Goal: Complete Application Form: Complete application form

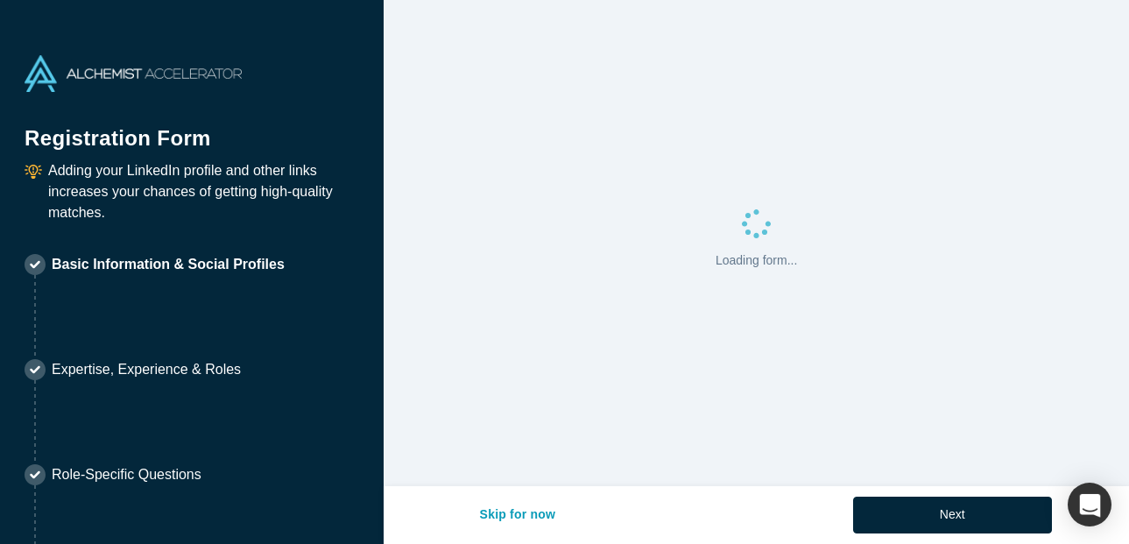
select select "US"
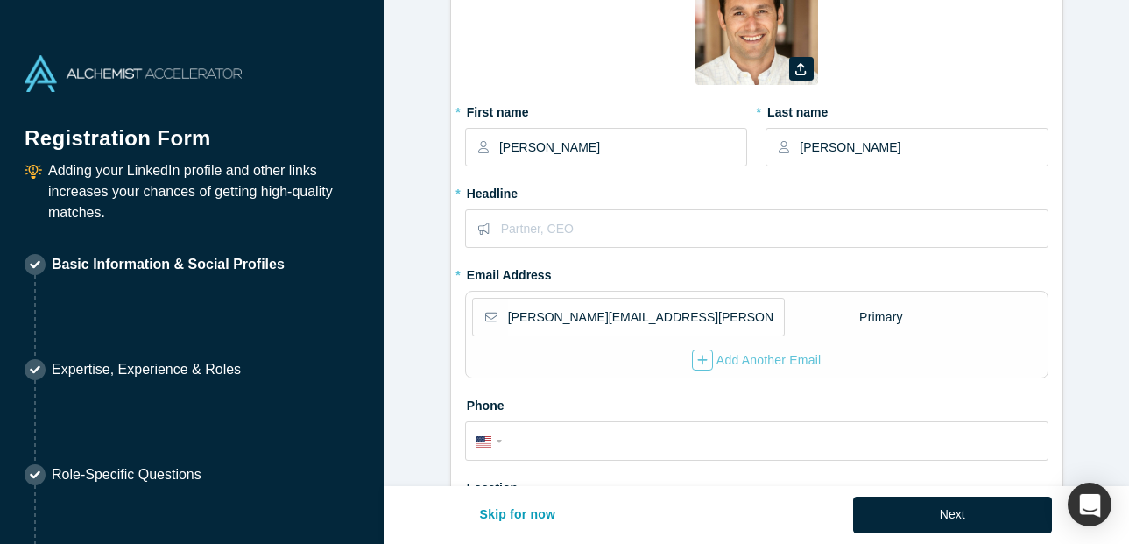
scroll to position [123, 0]
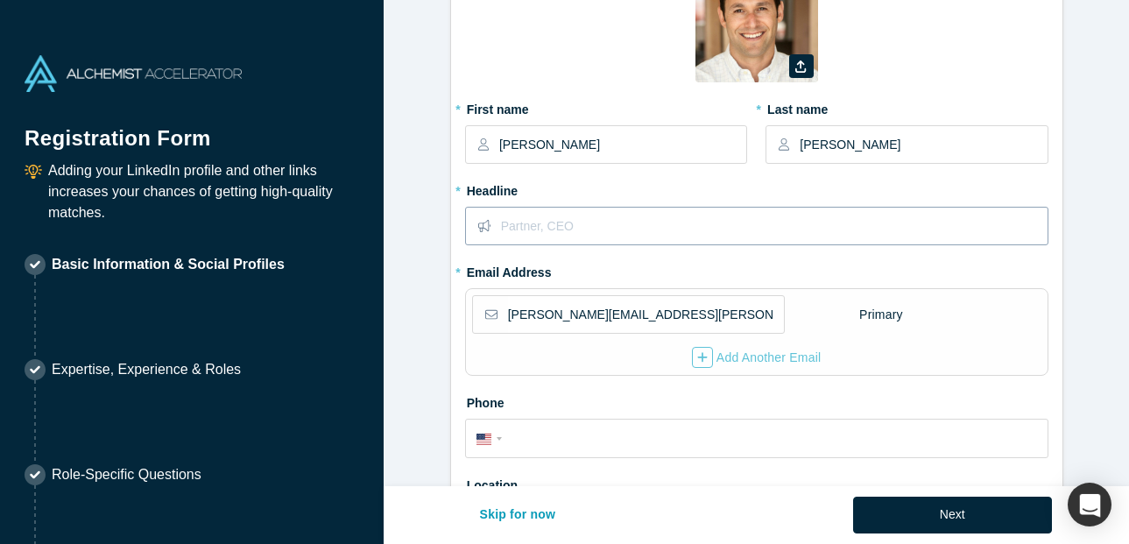
click at [577, 222] on input "text" at bounding box center [774, 226] width 546 height 37
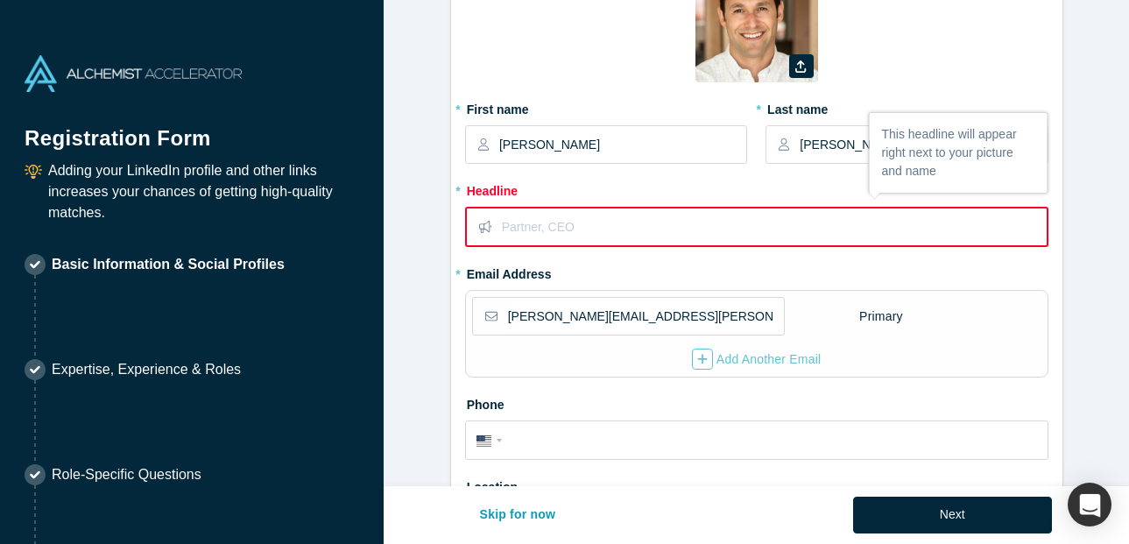
paste input "Fractional GTM Exec & Advisor to CEOs"
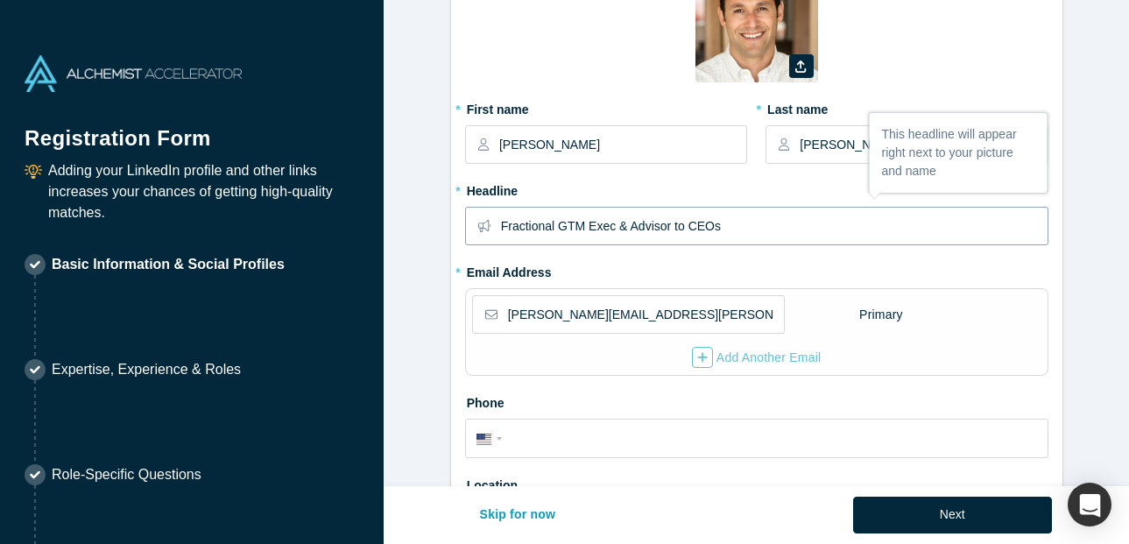
scroll to position [295, 0]
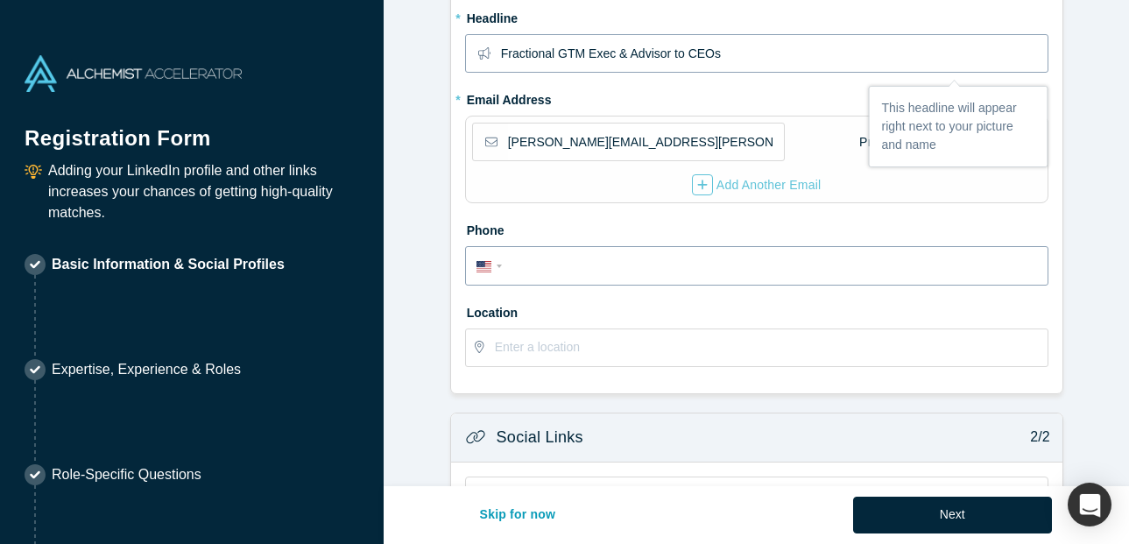
type input "Fractional GTM Exec & Advisor to CEOs"
click at [565, 266] on input "tel" at bounding box center [772, 266] width 529 height 25
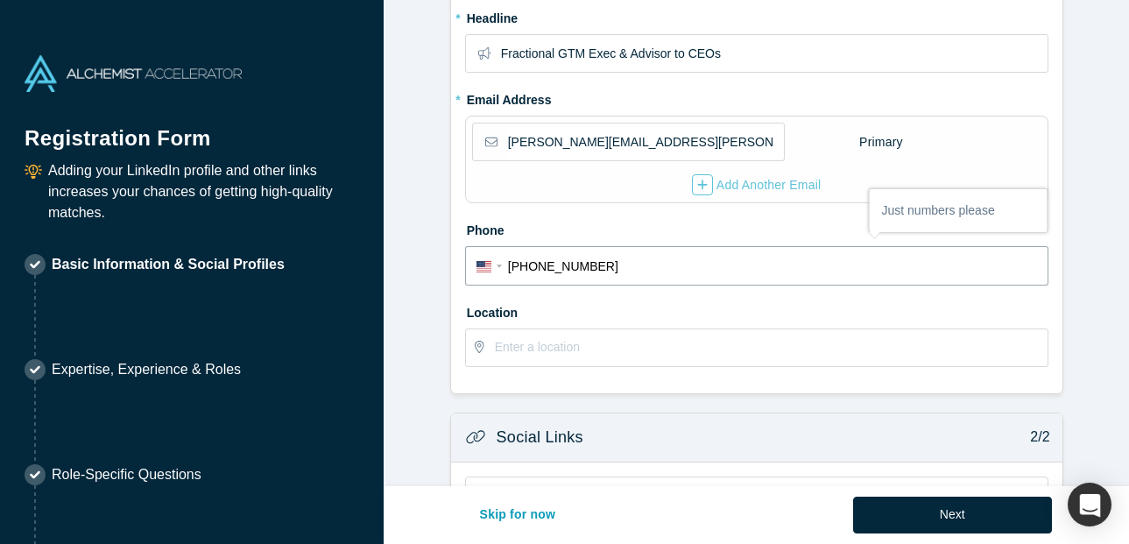
type input "[PHONE_NUMBER]"
click at [605, 345] on input "text" at bounding box center [771, 347] width 552 height 37
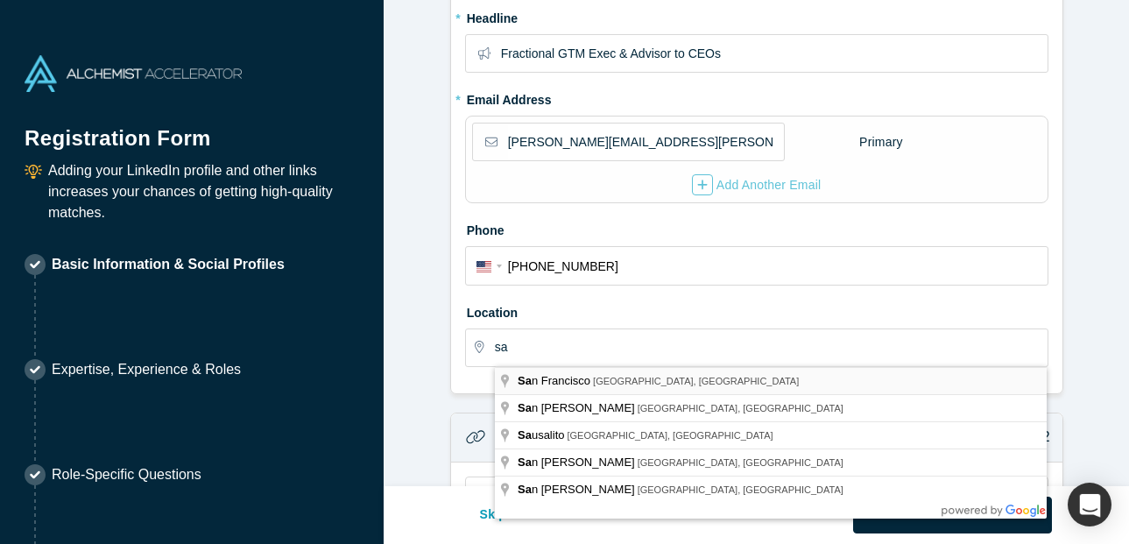
type input "[GEOGRAPHIC_DATA], [GEOGRAPHIC_DATA], [GEOGRAPHIC_DATA]"
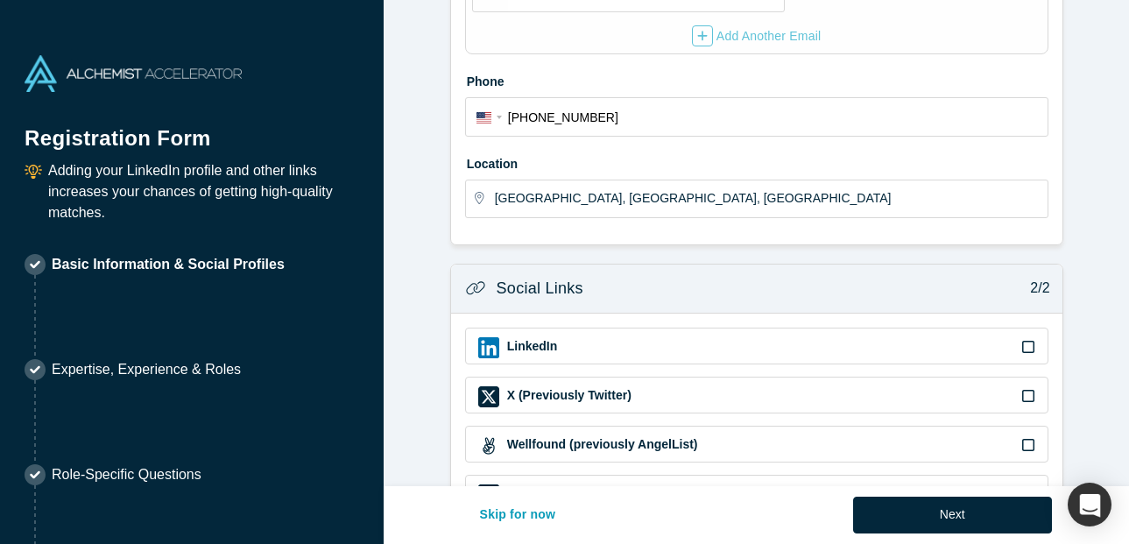
scroll to position [446, 0]
click at [1026, 345] on icon at bounding box center [1028, 345] width 12 height 14
click at [0, 0] on input "checkbox" at bounding box center [0, 0] width 0 height 0
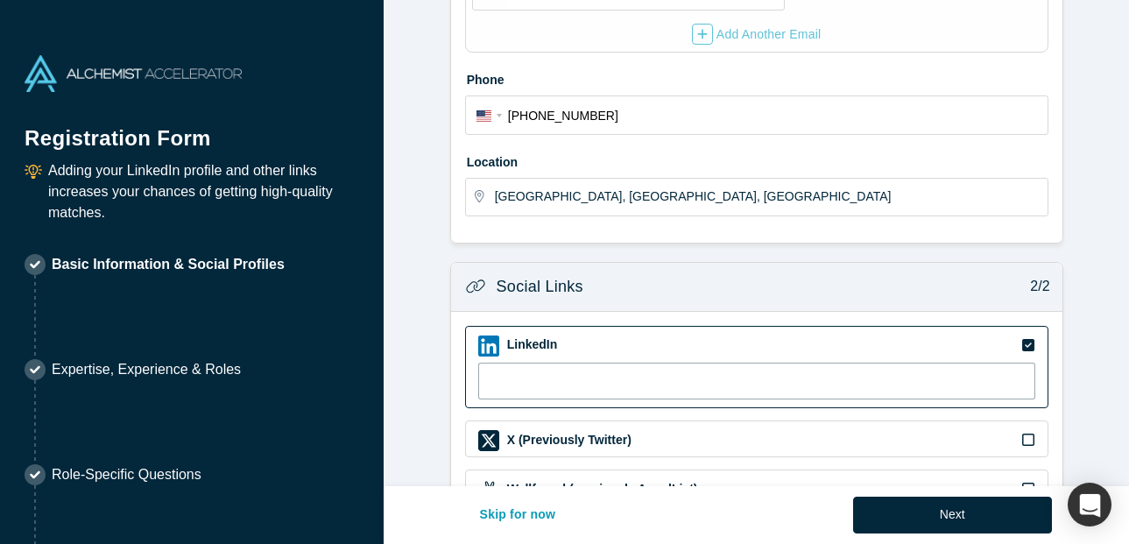
click at [565, 382] on input at bounding box center [756, 381] width 557 height 37
paste input "[URL][DOMAIN_NAME]"
type input "[URL][DOMAIN_NAME]"
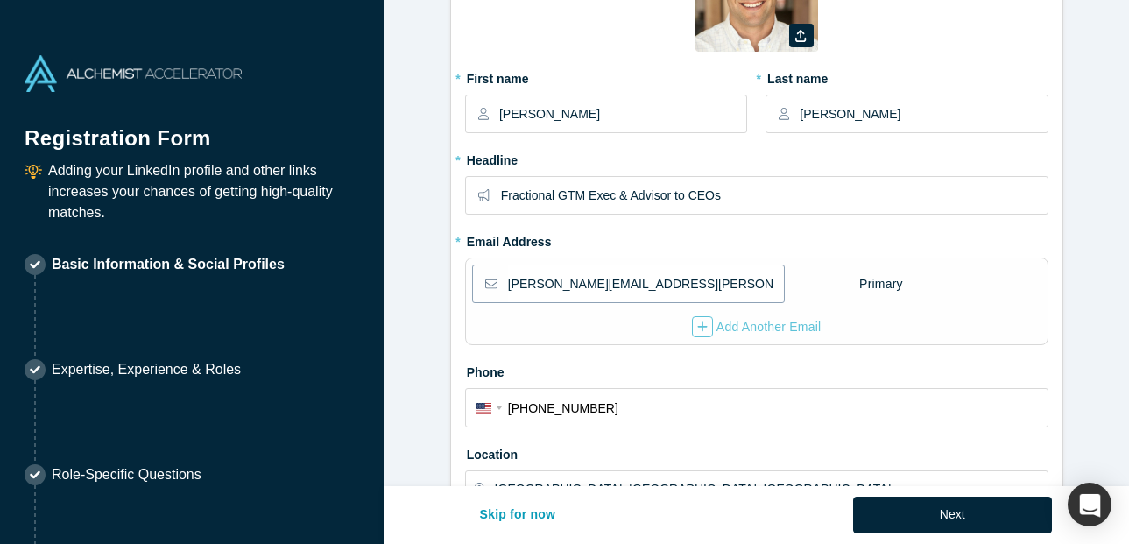
scroll to position [148, 0]
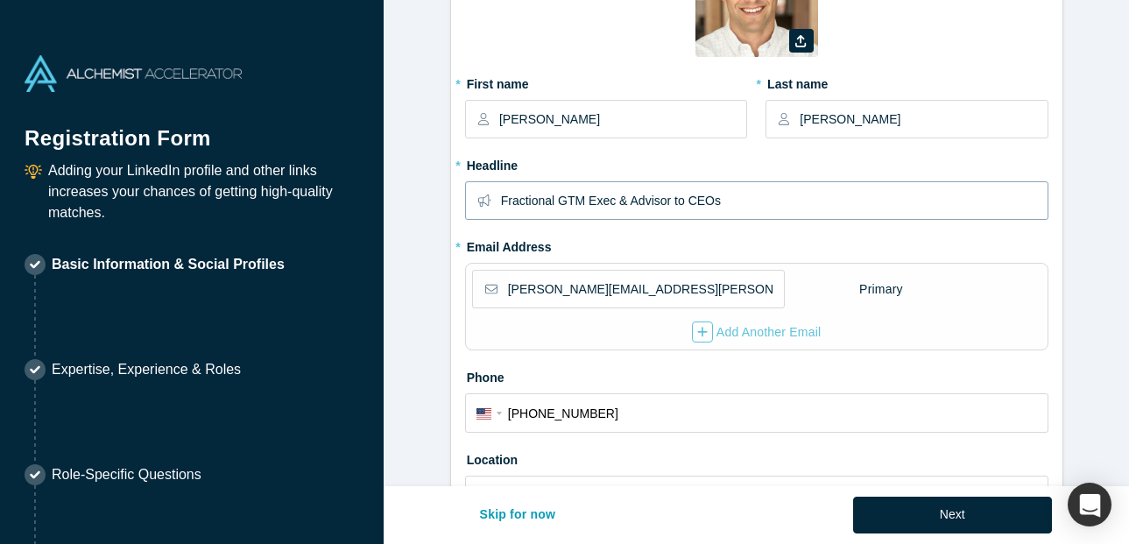
click at [696, 199] on input "Fractional GTM Exec & Advisor to CEOs" at bounding box center [774, 200] width 546 height 37
paste input "CMO | 5 Exits | B2B Vertical AI |"
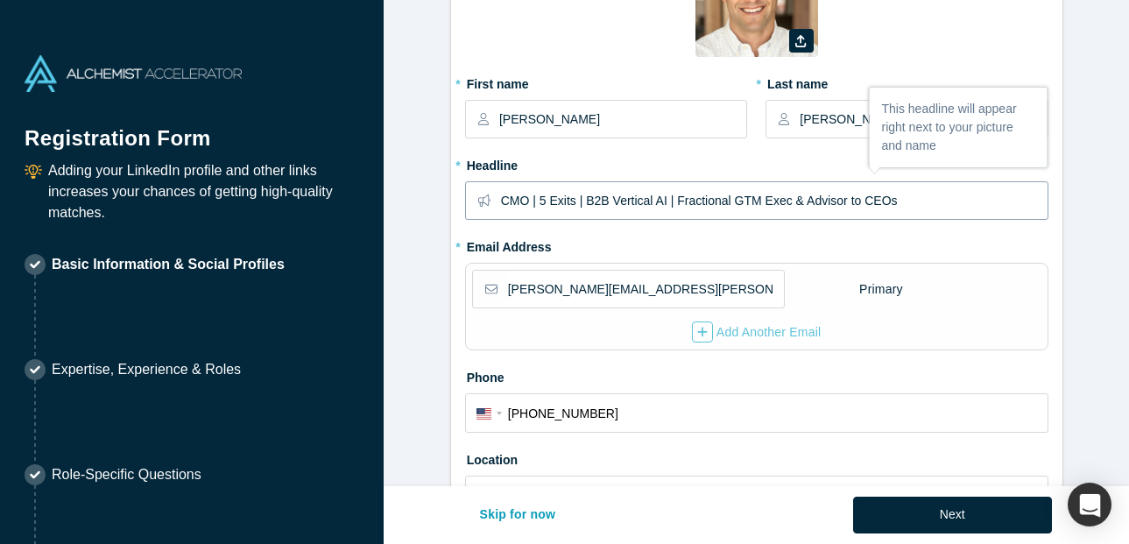
type input "CMO | 5 Exits | B2B Vertical AI | Fractional GTM Exec & Advisor to CEOs"
click at [797, 153] on label "* Headline" at bounding box center [756, 163] width 583 height 25
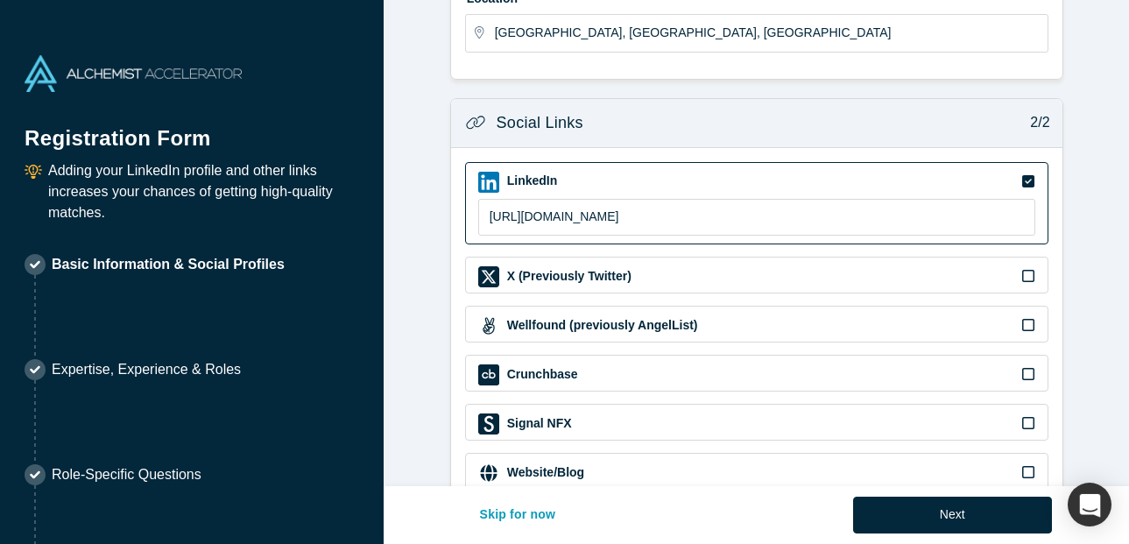
scroll to position [653, 0]
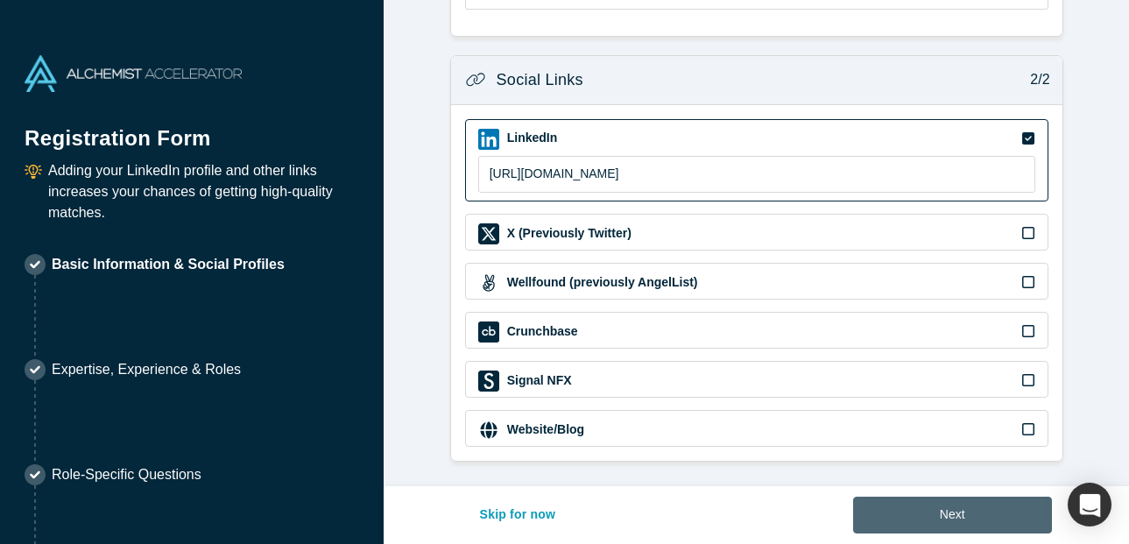
click at [977, 516] on button "Next" at bounding box center [952, 515] width 199 height 37
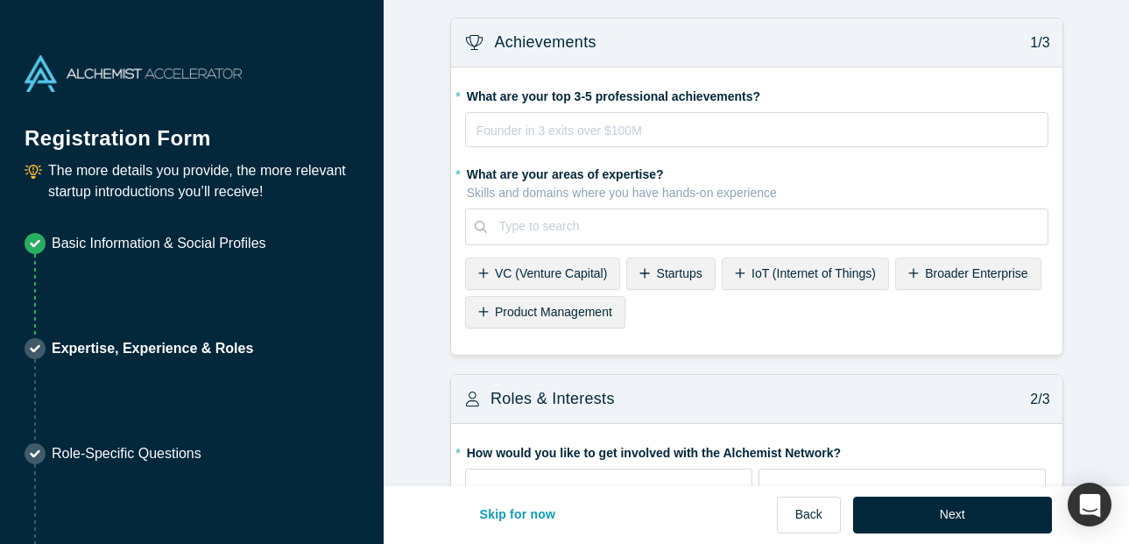
scroll to position [0, 0]
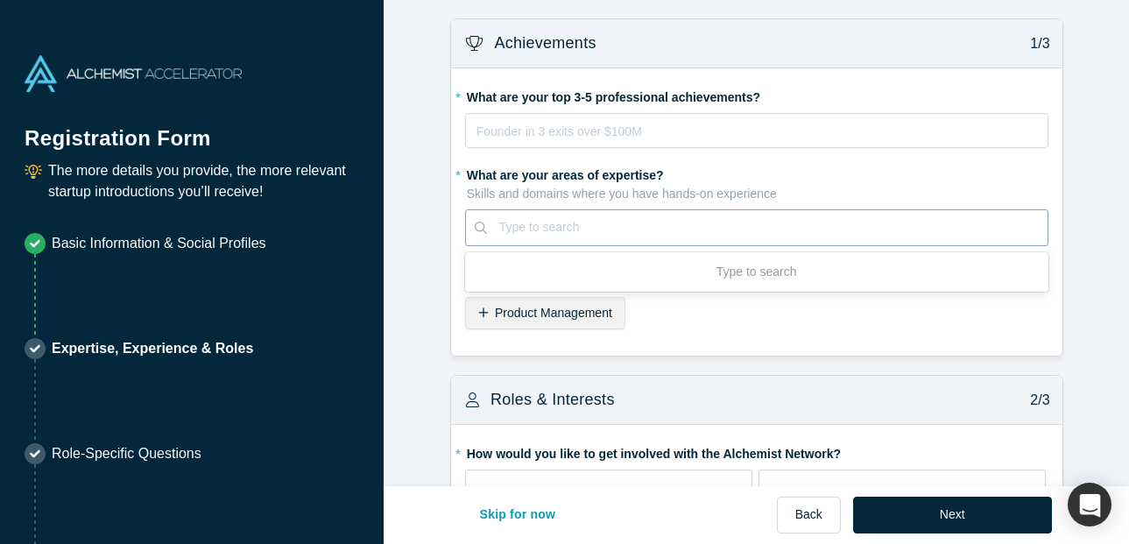
click at [559, 230] on div at bounding box center [767, 227] width 536 height 22
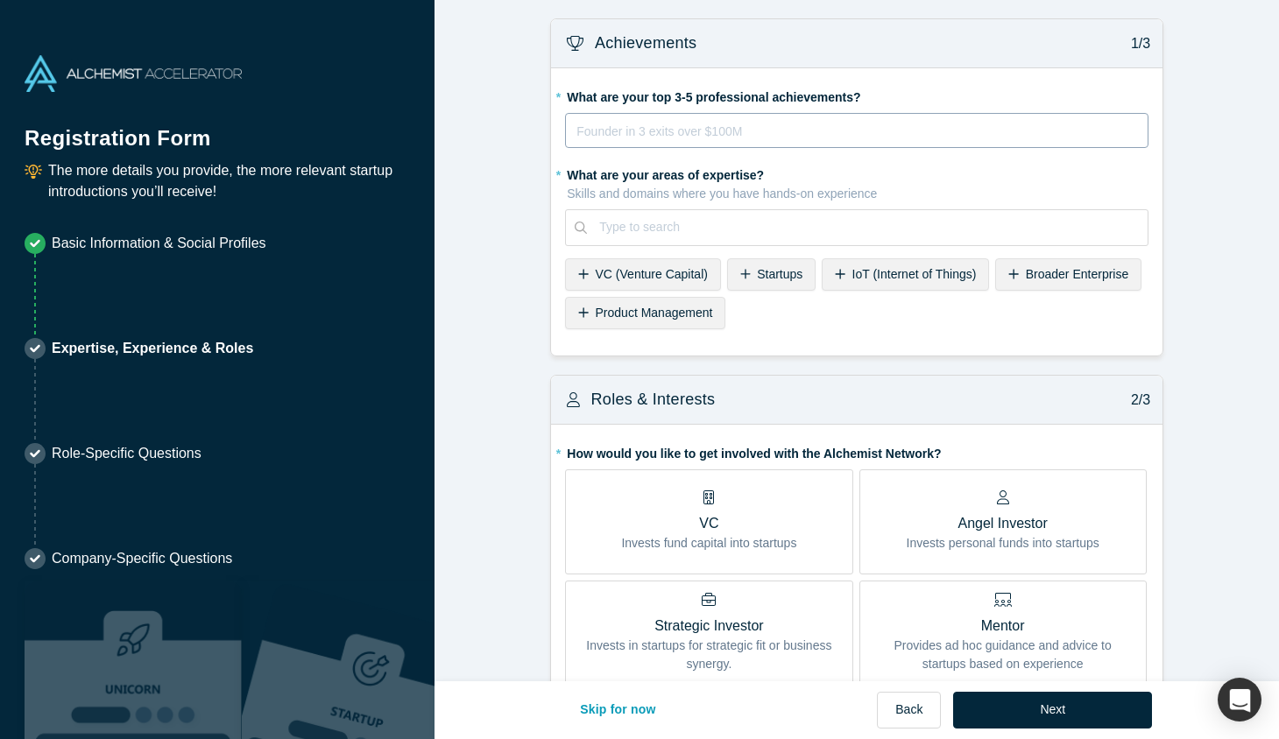
scroll to position [1, 0]
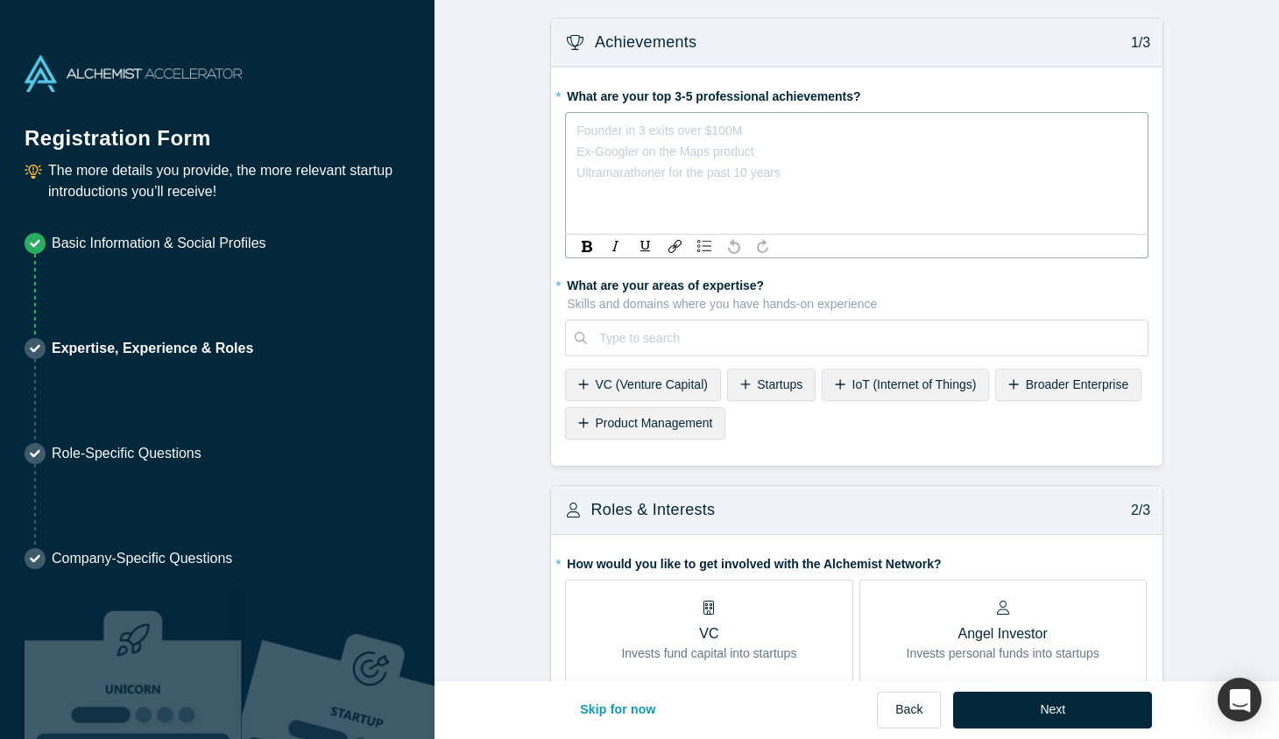
click at [607, 139] on div "rdw-editor" at bounding box center [857, 130] width 560 height 21
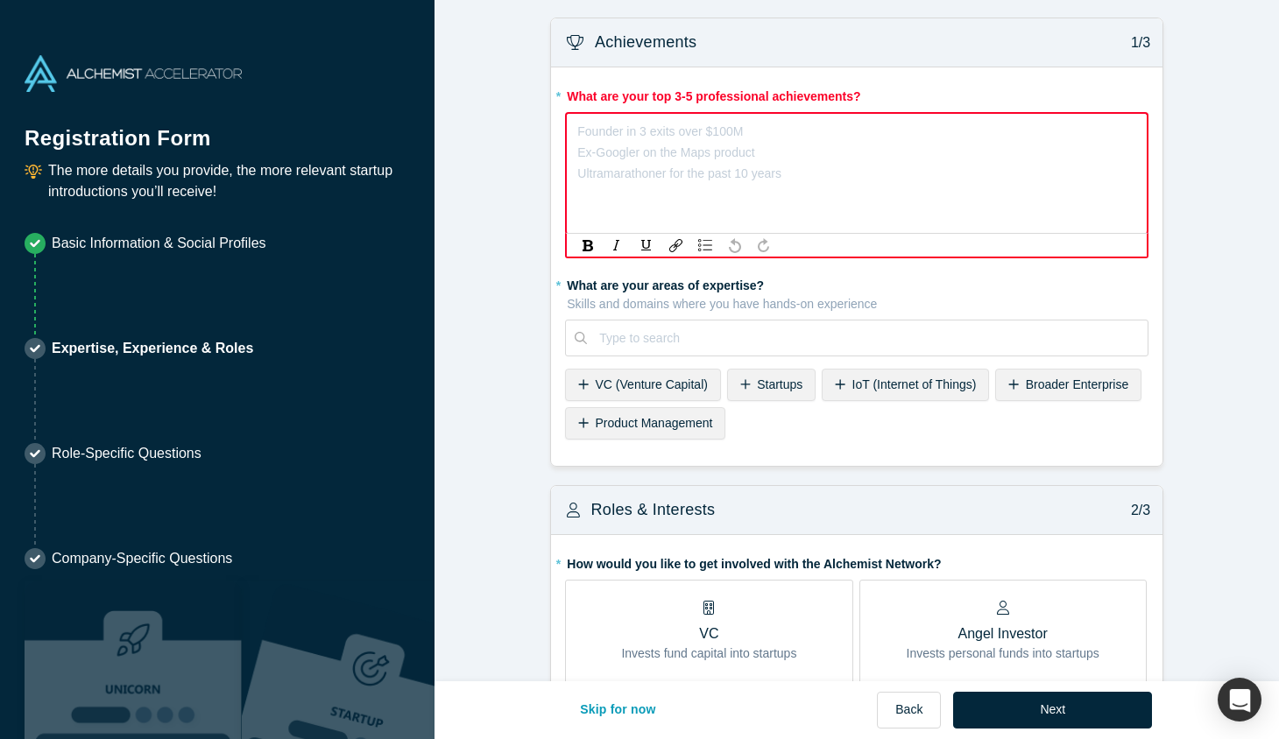
click at [695, 131] on div "rdw-editor" at bounding box center [857, 131] width 558 height 21
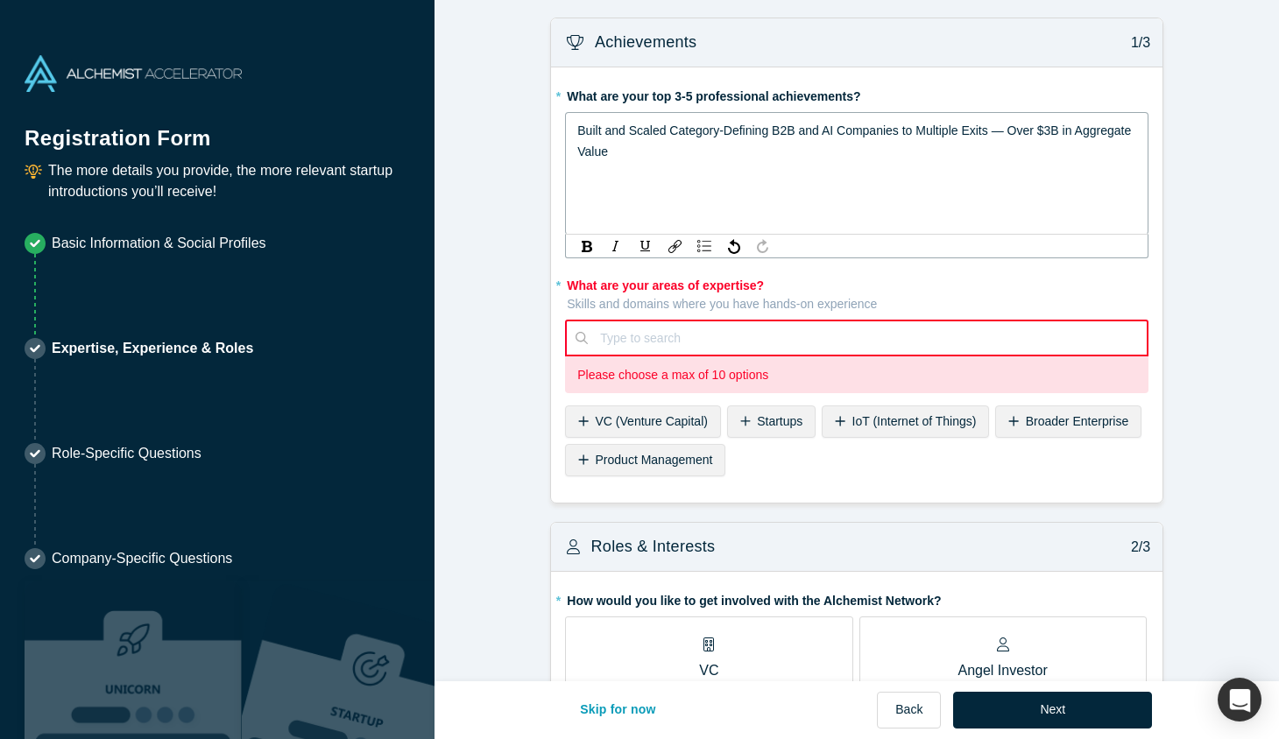
scroll to position [0, 0]
click at [652, 150] on div "Built and Scaled Category-Defining B2B and AI Companies to Multiple Exits — >$3…" at bounding box center [857, 142] width 560 height 42
drag, startPoint x: 713, startPoint y: 184, endPoint x: 519, endPoint y: 116, distance: 205.8
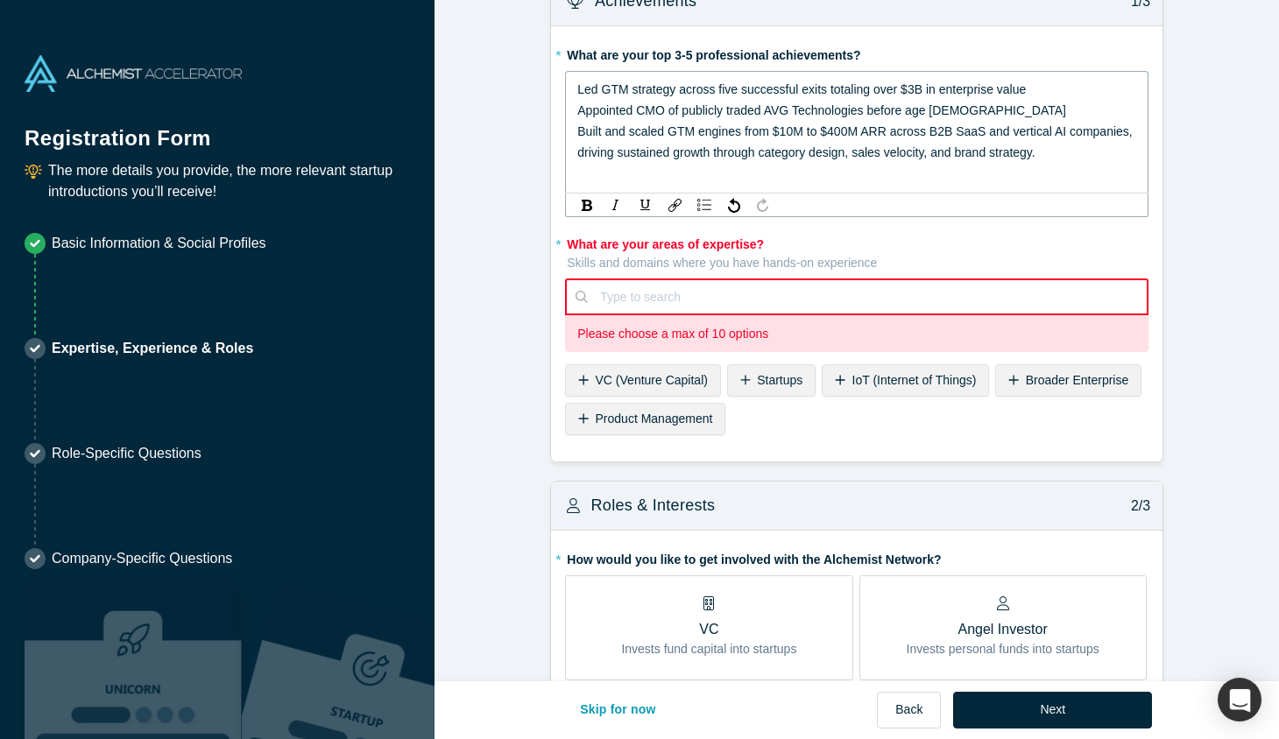
scroll to position [48, 0]
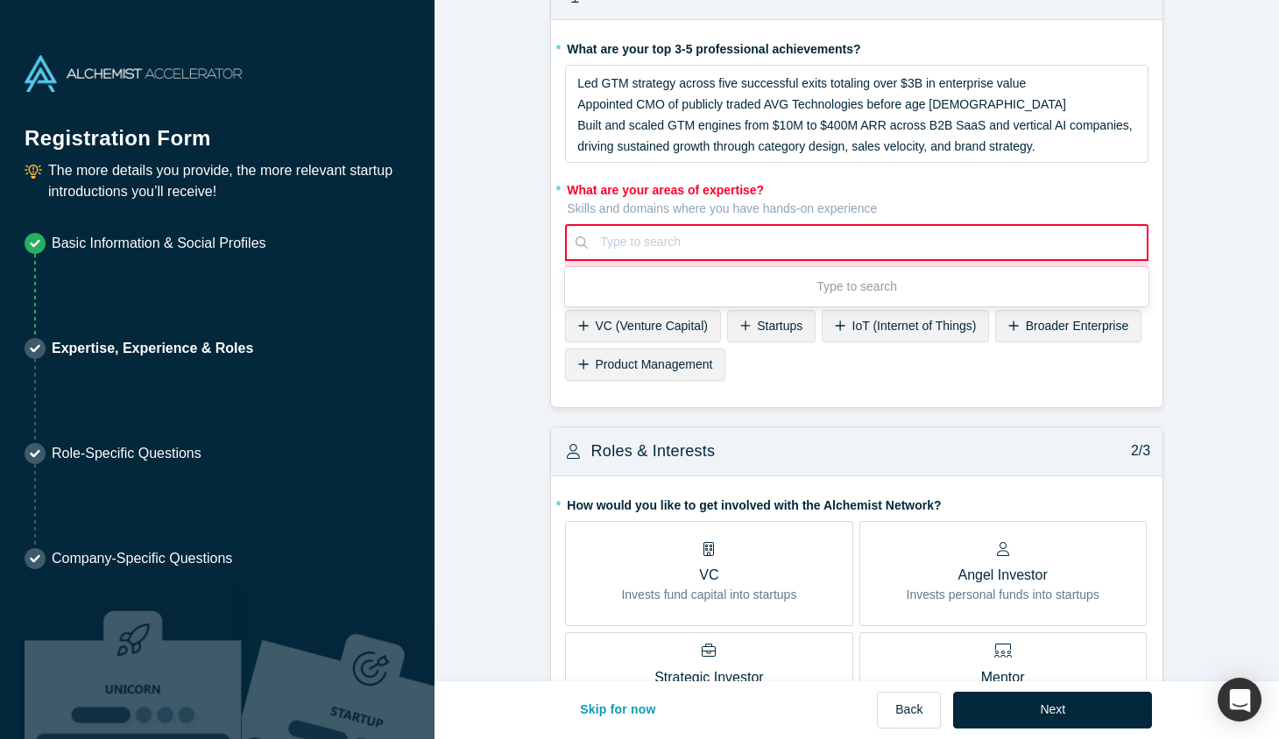
click at [706, 261] on div "Use Up and Down to choose options, press Enter to select the currently focused …" at bounding box center [856, 242] width 583 height 37
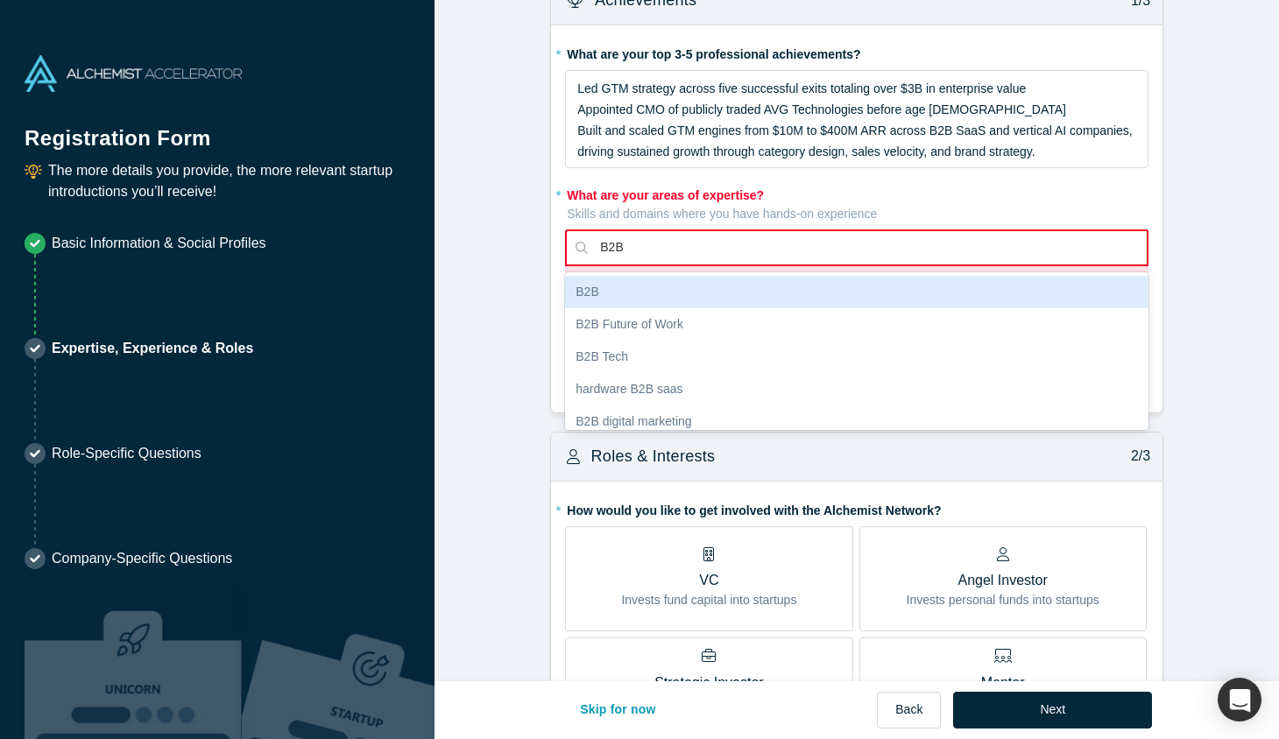
scroll to position [44, 0]
type input "GTM"
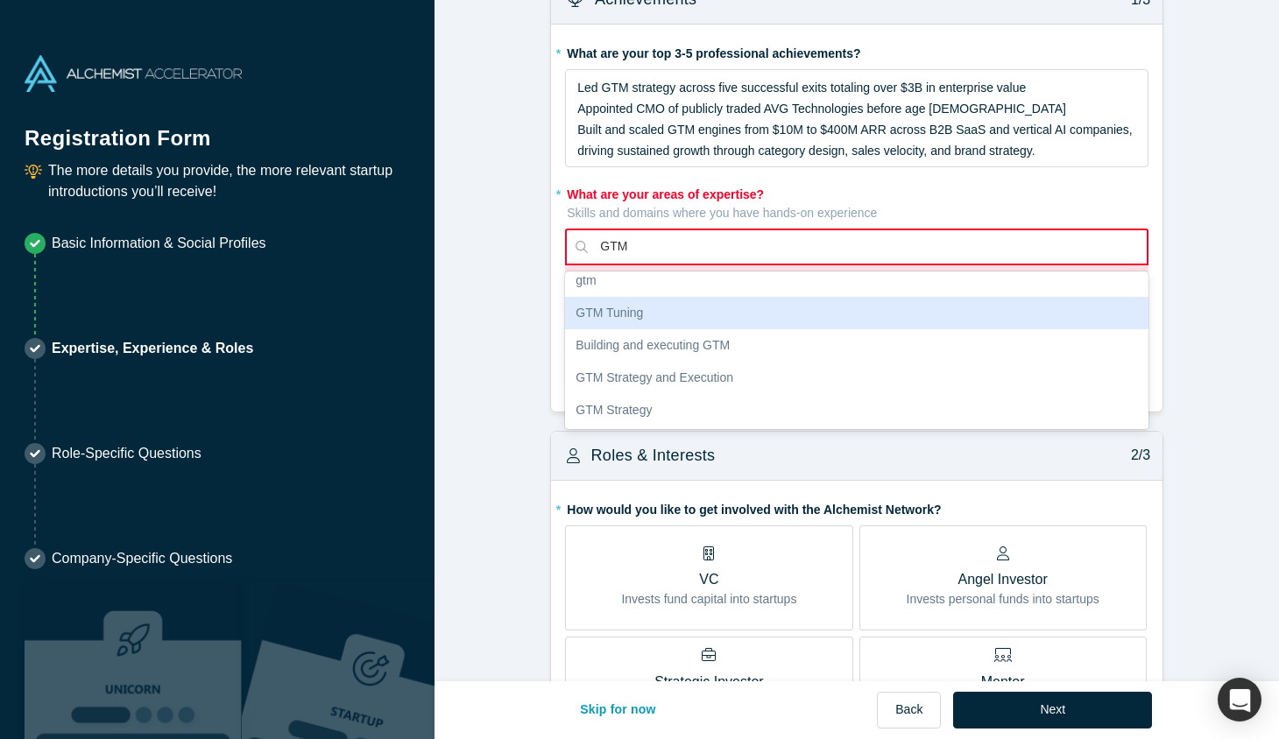
scroll to position [12, 0]
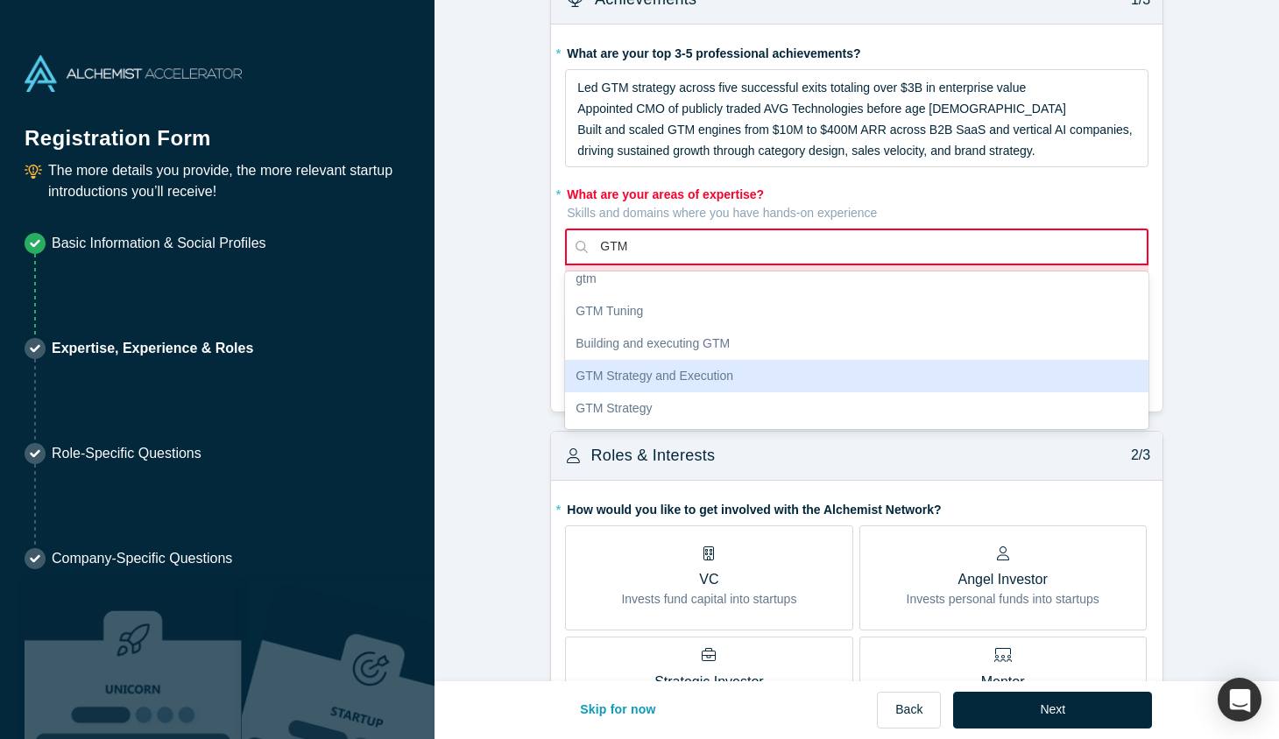
click at [723, 364] on div "GTM Strategy and Execution" at bounding box center [856, 376] width 583 height 32
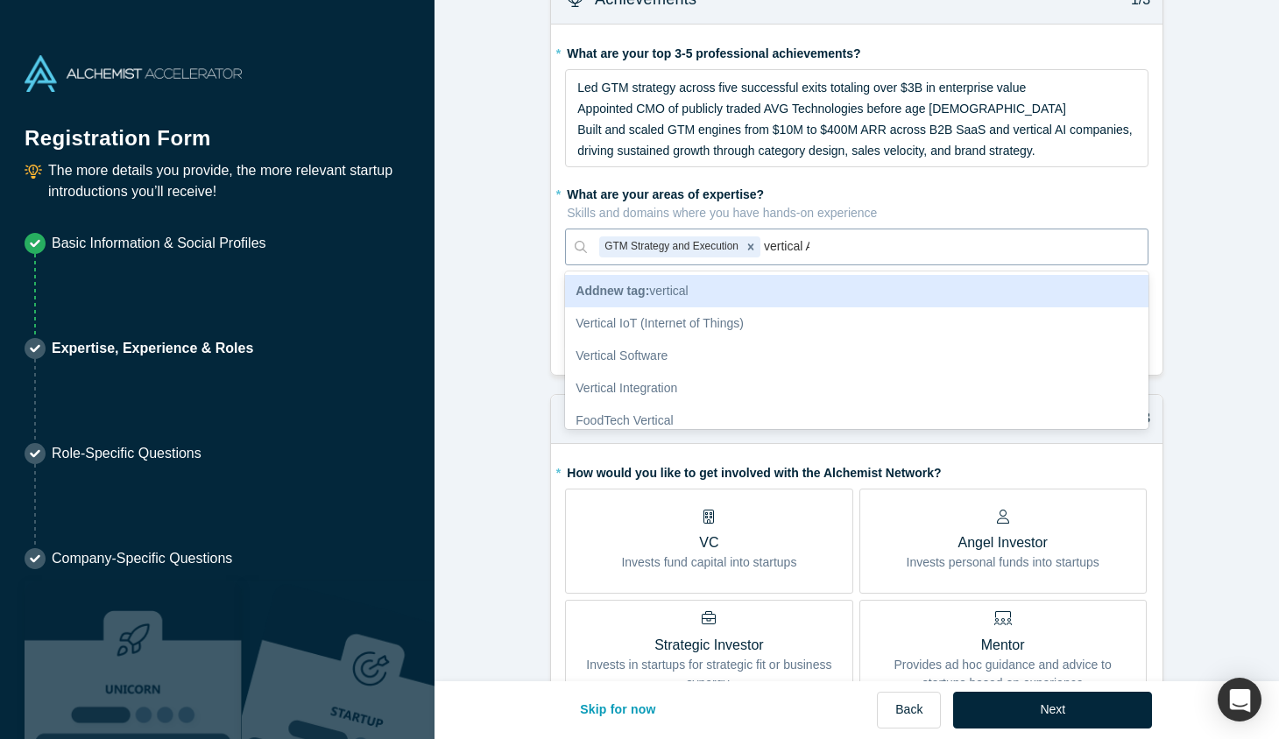
type input "vertical AI"
click at [772, 298] on div "Vertical AI" at bounding box center [856, 291] width 583 height 32
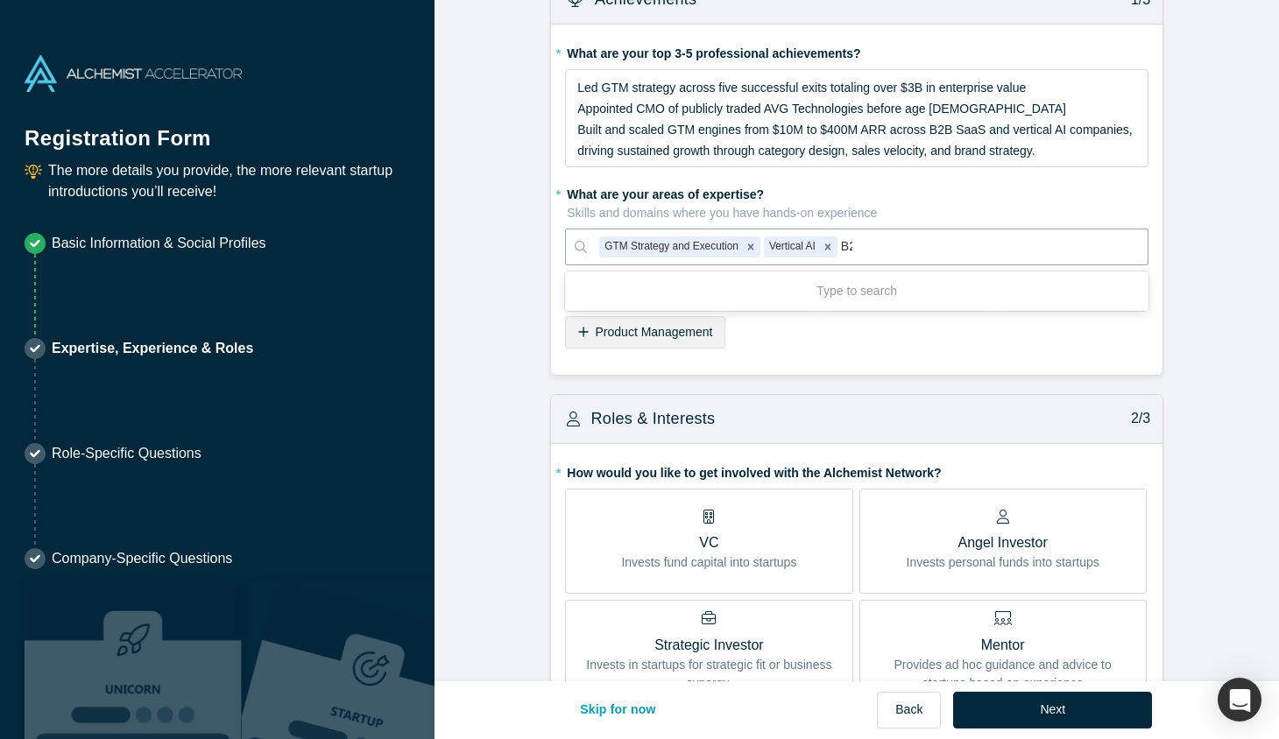
type input "B2B"
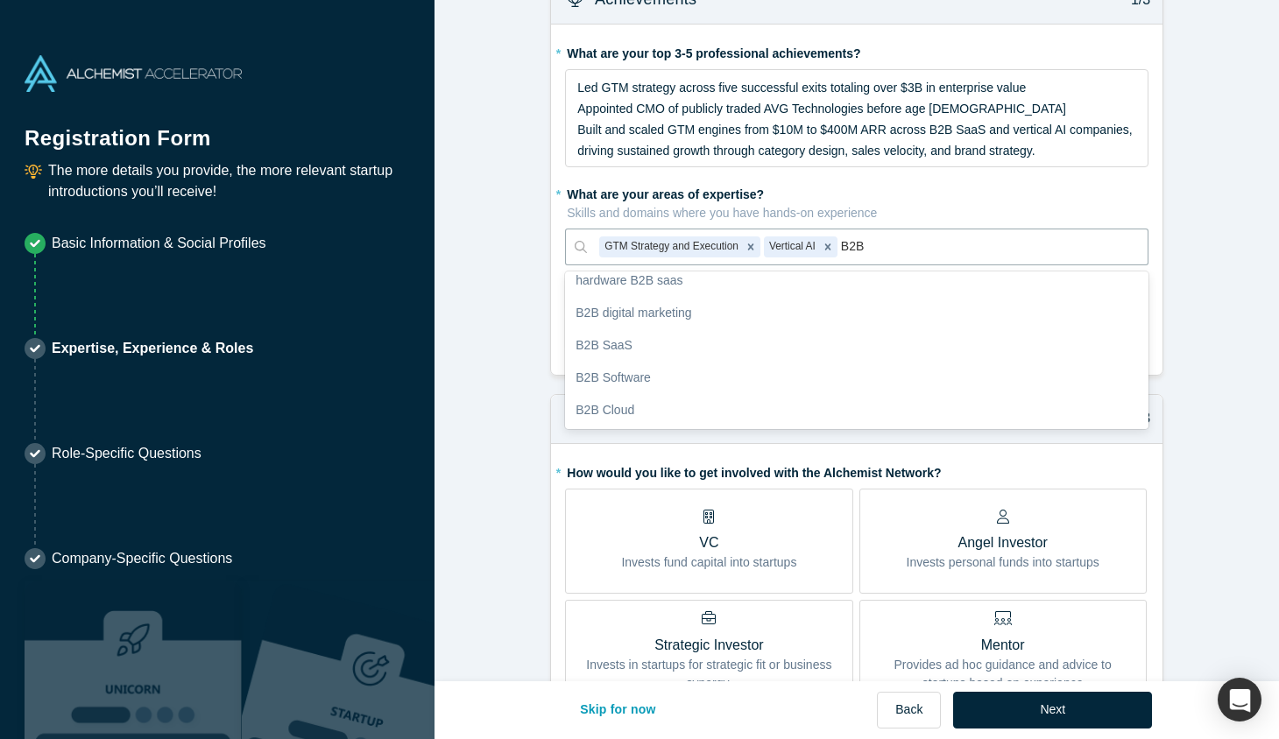
scroll to position [114, 0]
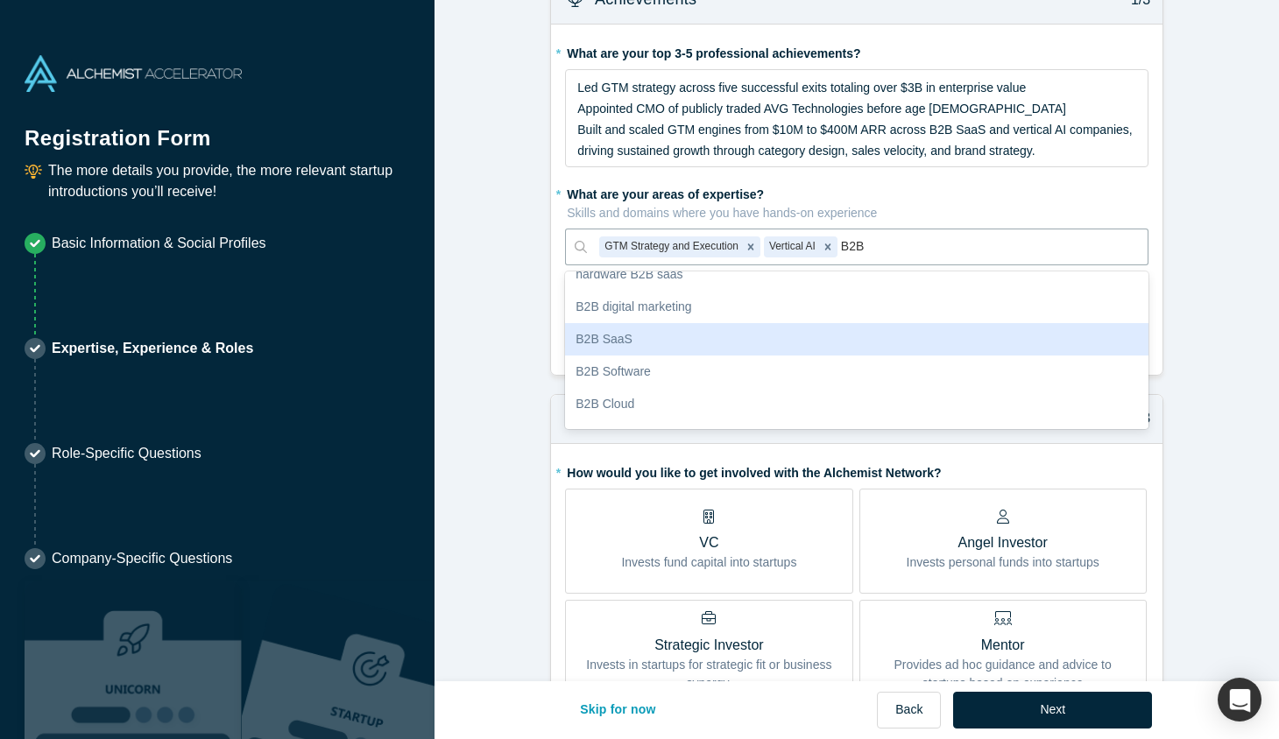
click at [724, 336] on div "B2B SaaS" at bounding box center [856, 339] width 583 height 32
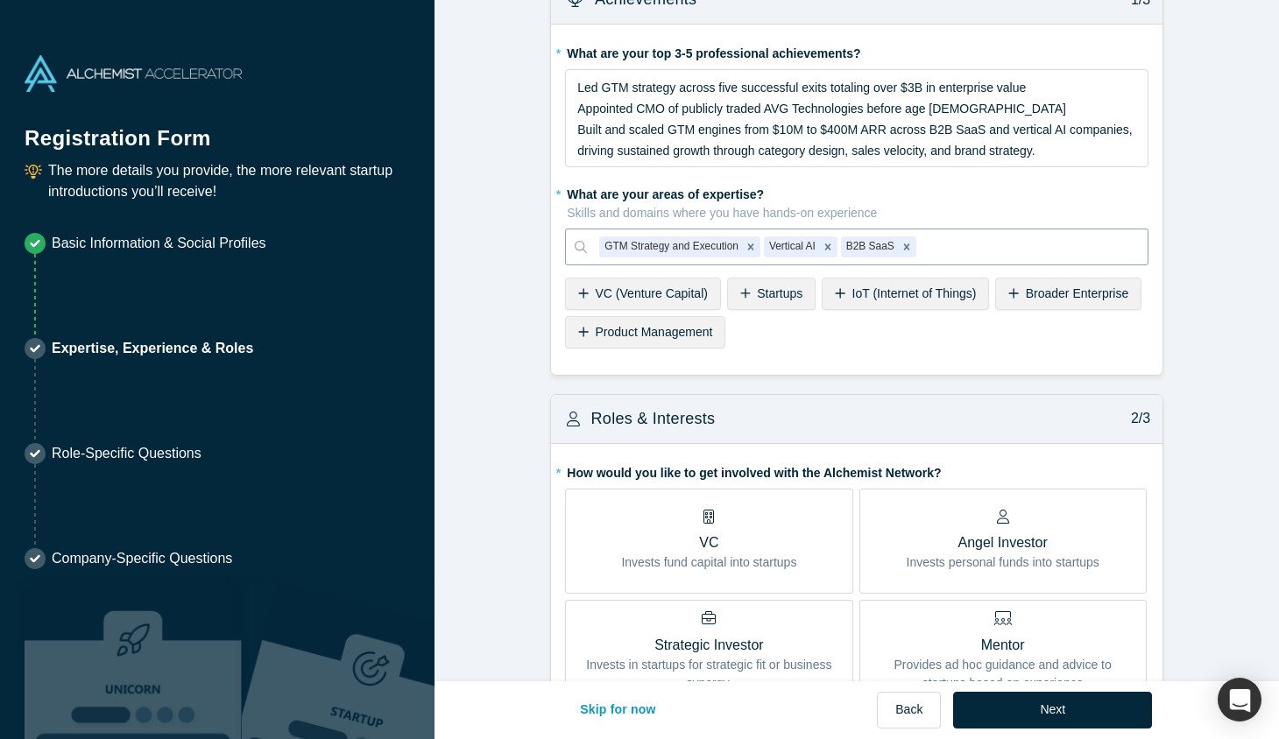
scroll to position [18, 0]
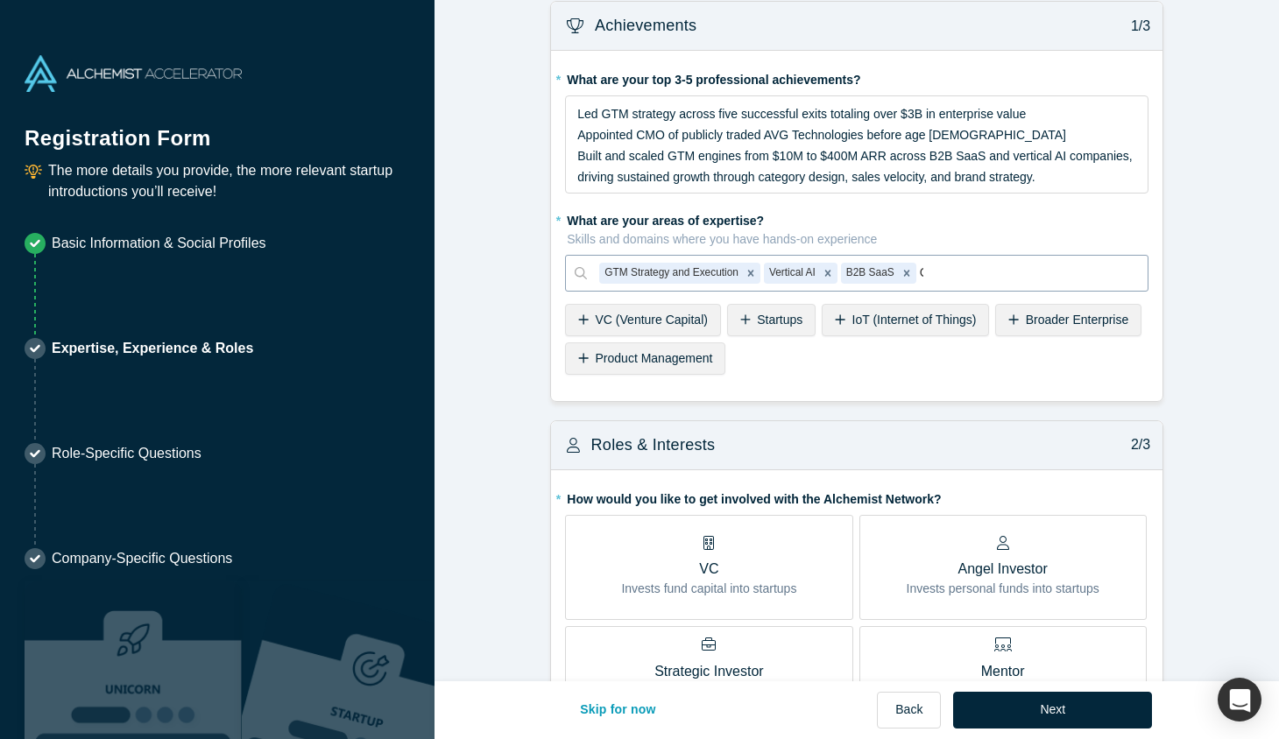
type input "CMO"
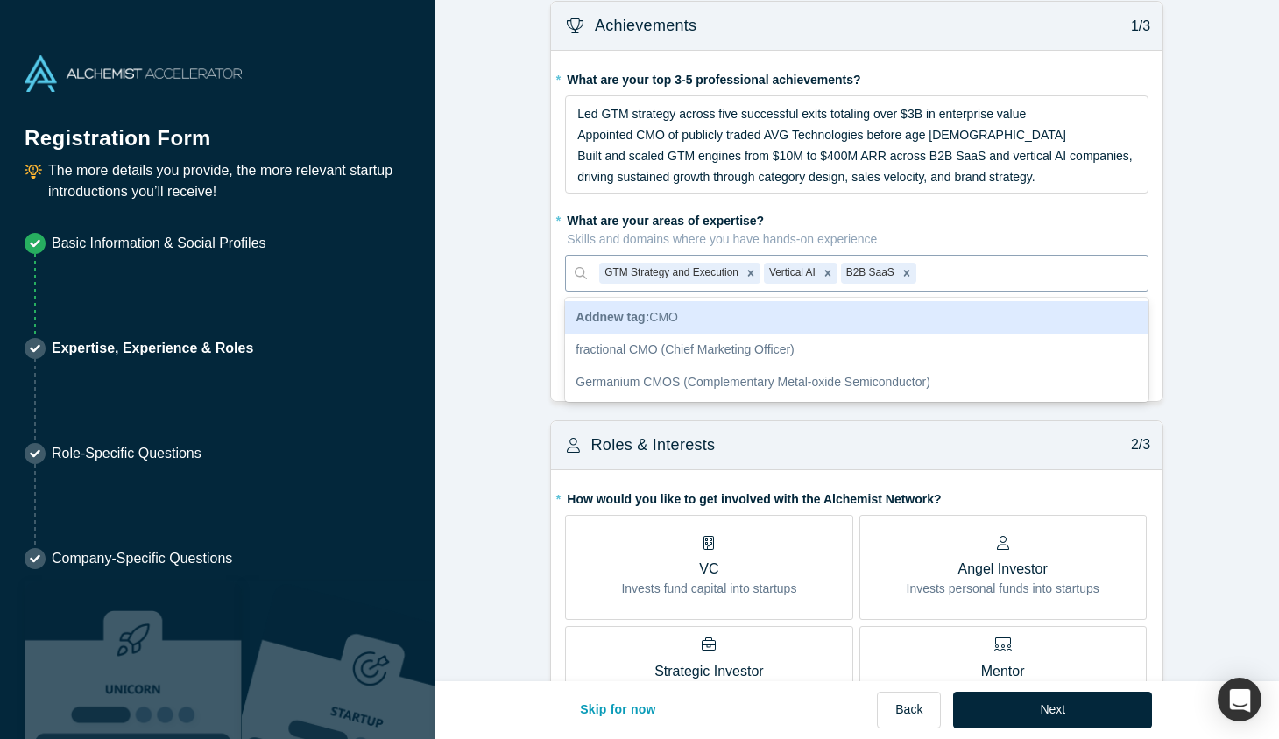
click at [992, 274] on div at bounding box center [1027, 273] width 215 height 22
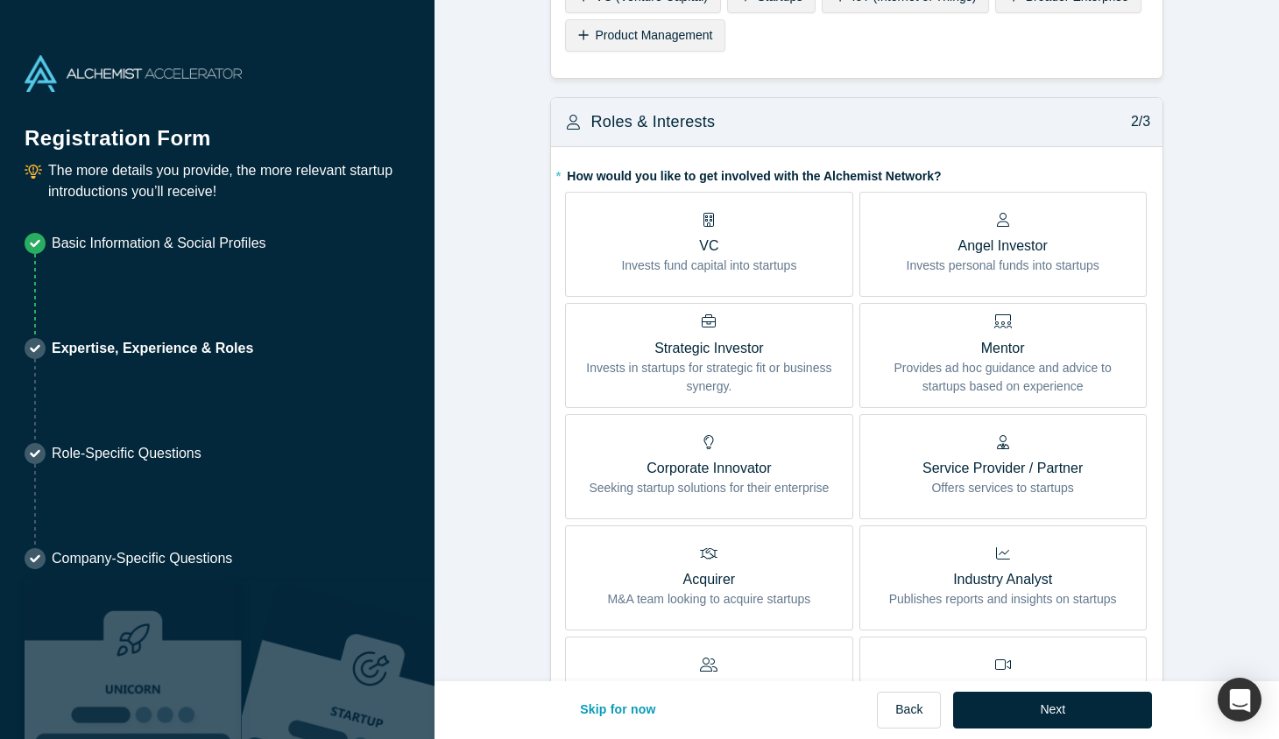
scroll to position [340, 0]
click at [1028, 354] on p "Mentor" at bounding box center [1002, 349] width 261 height 21
click at [0, 0] on input "Mentor Provides ad hoc guidance and advice to startups based on experience" at bounding box center [0, 0] width 0 height 0
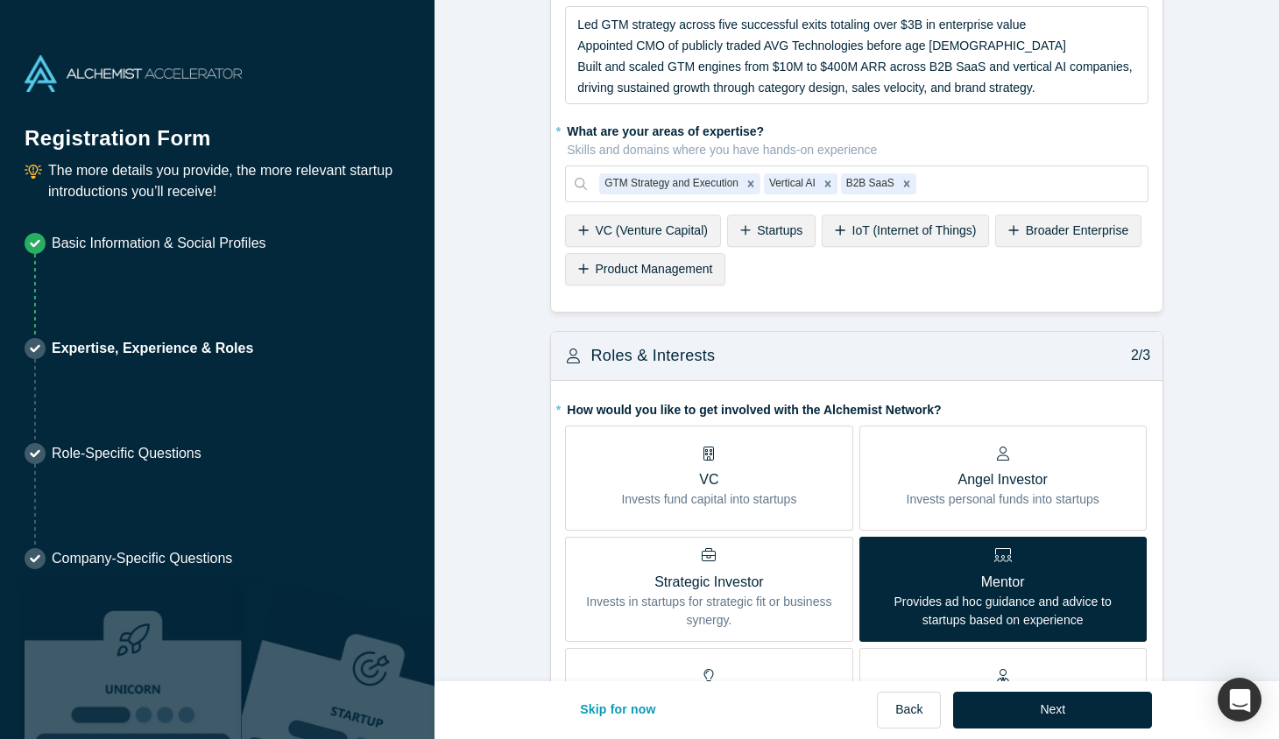
scroll to position [101, 0]
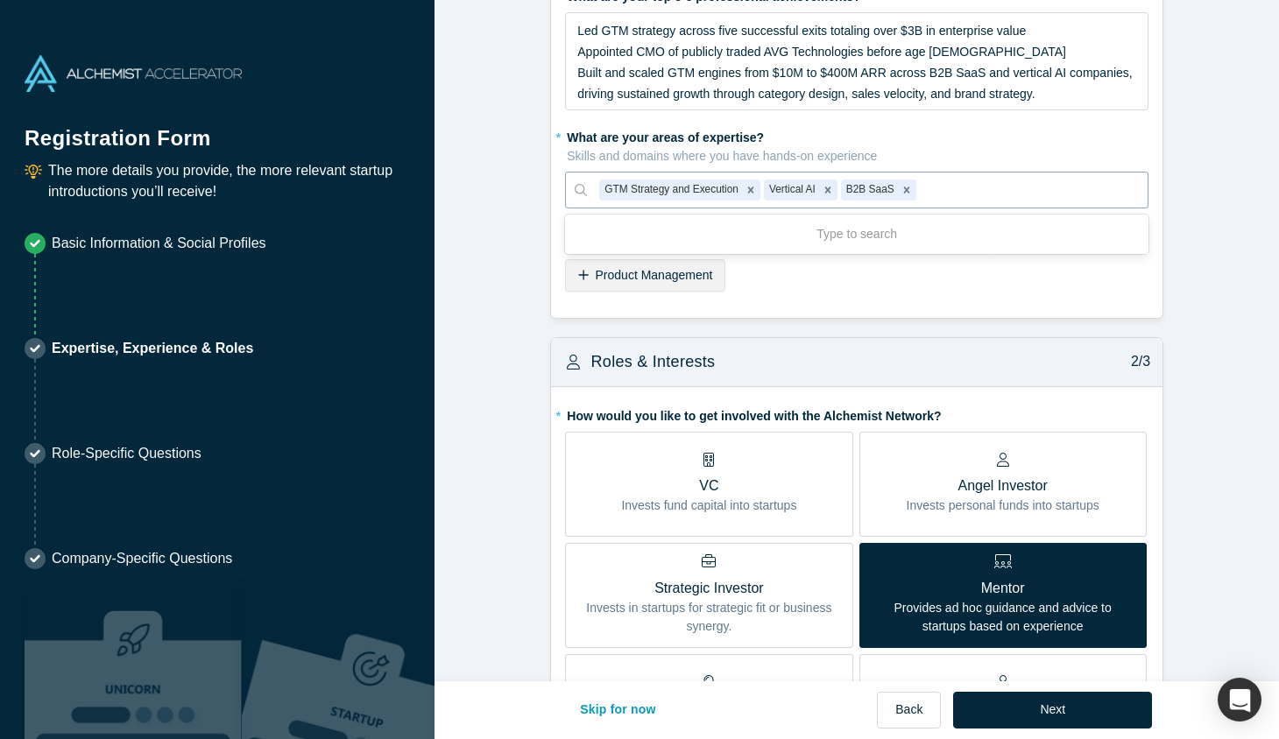
click at [964, 191] on div at bounding box center [1027, 190] width 215 height 22
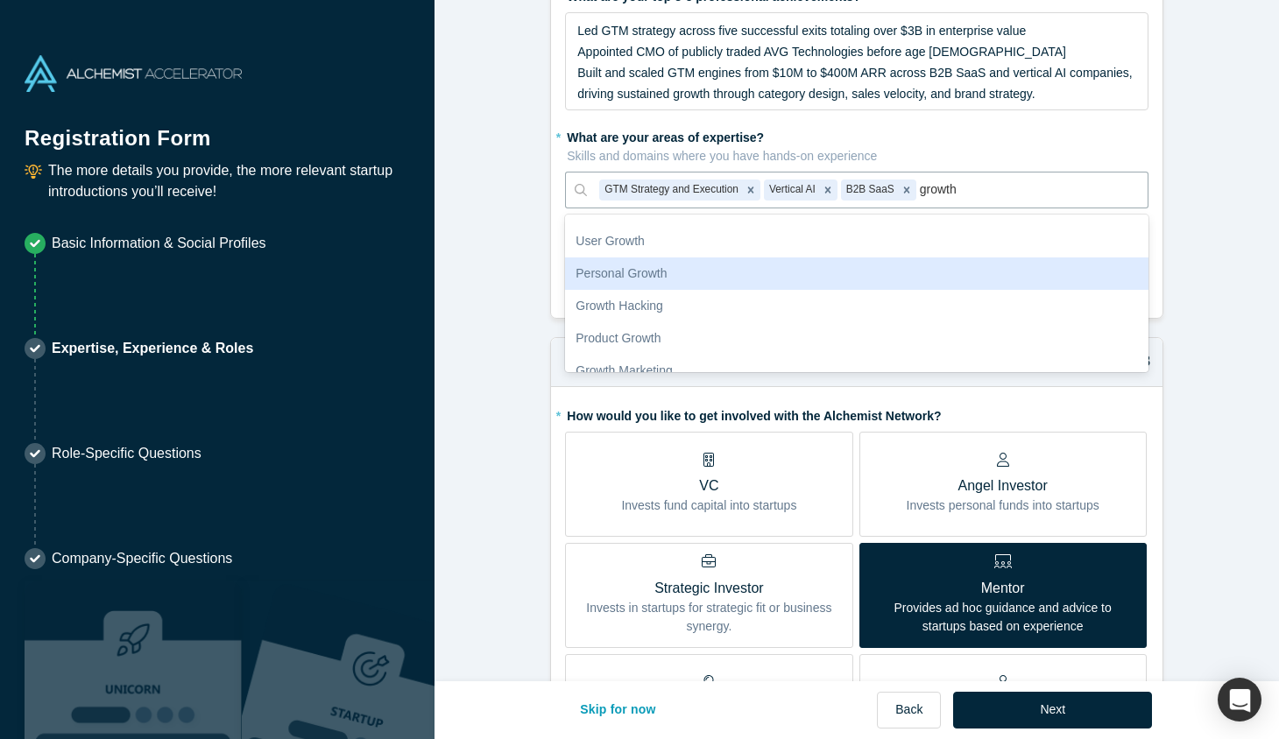
scroll to position [0, 0]
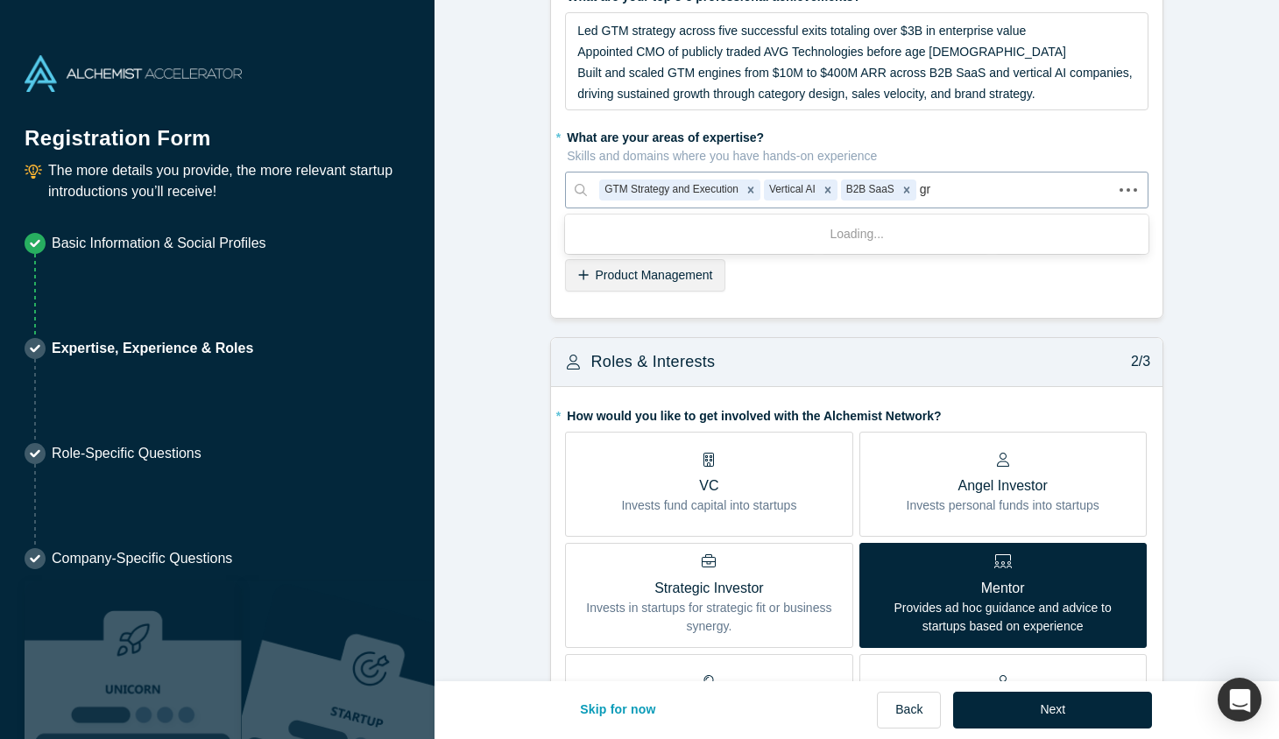
type input "g"
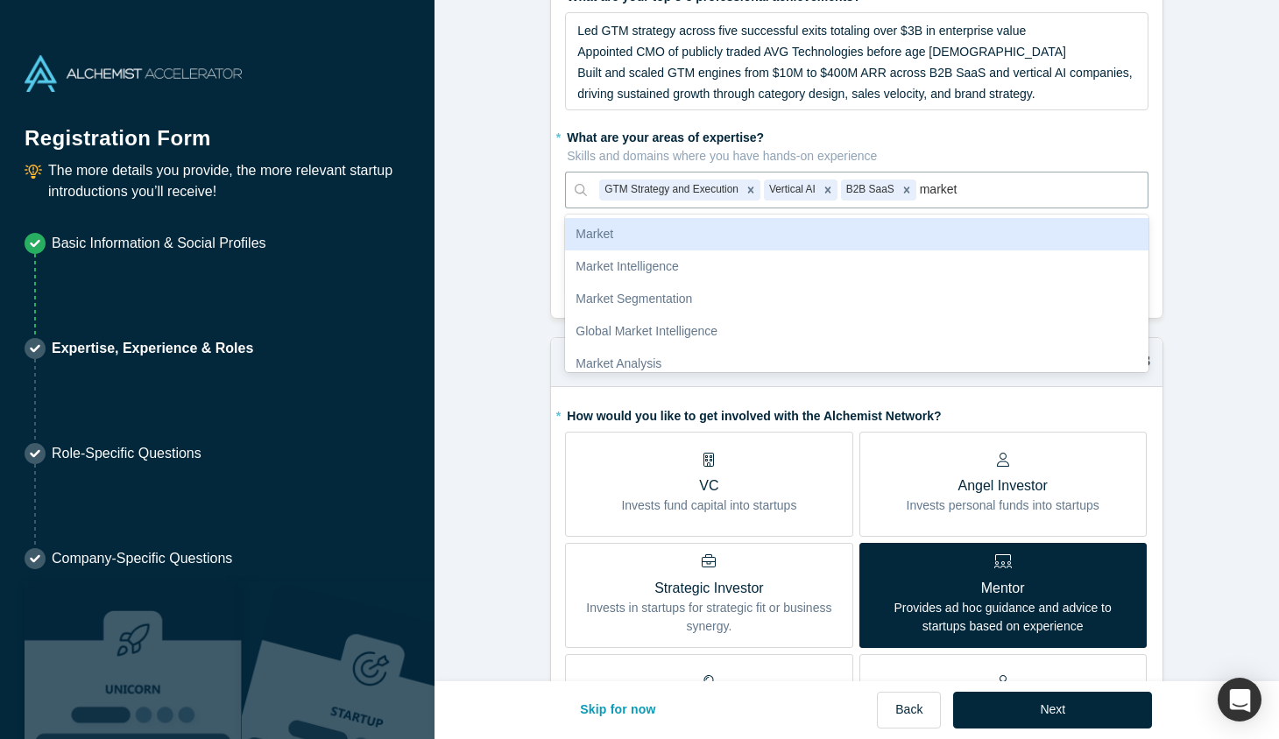
type input "marketi"
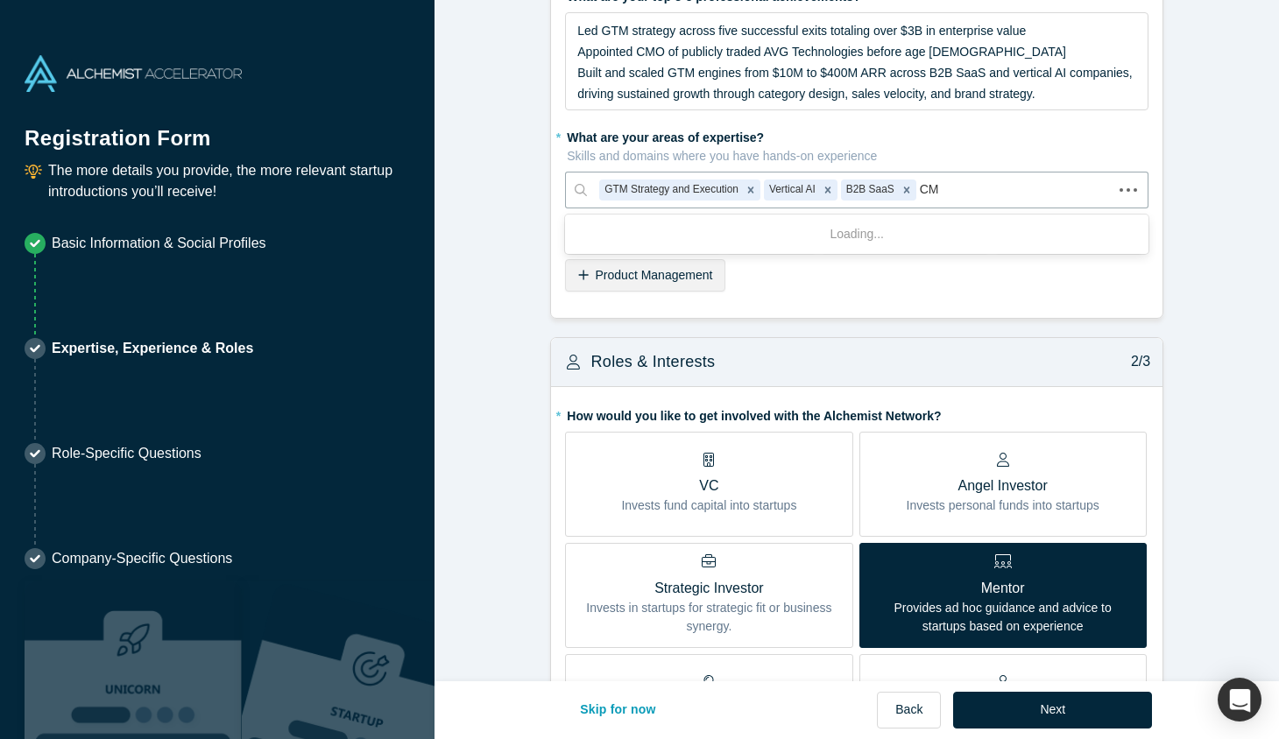
type input "C"
type input "B2B Mar"
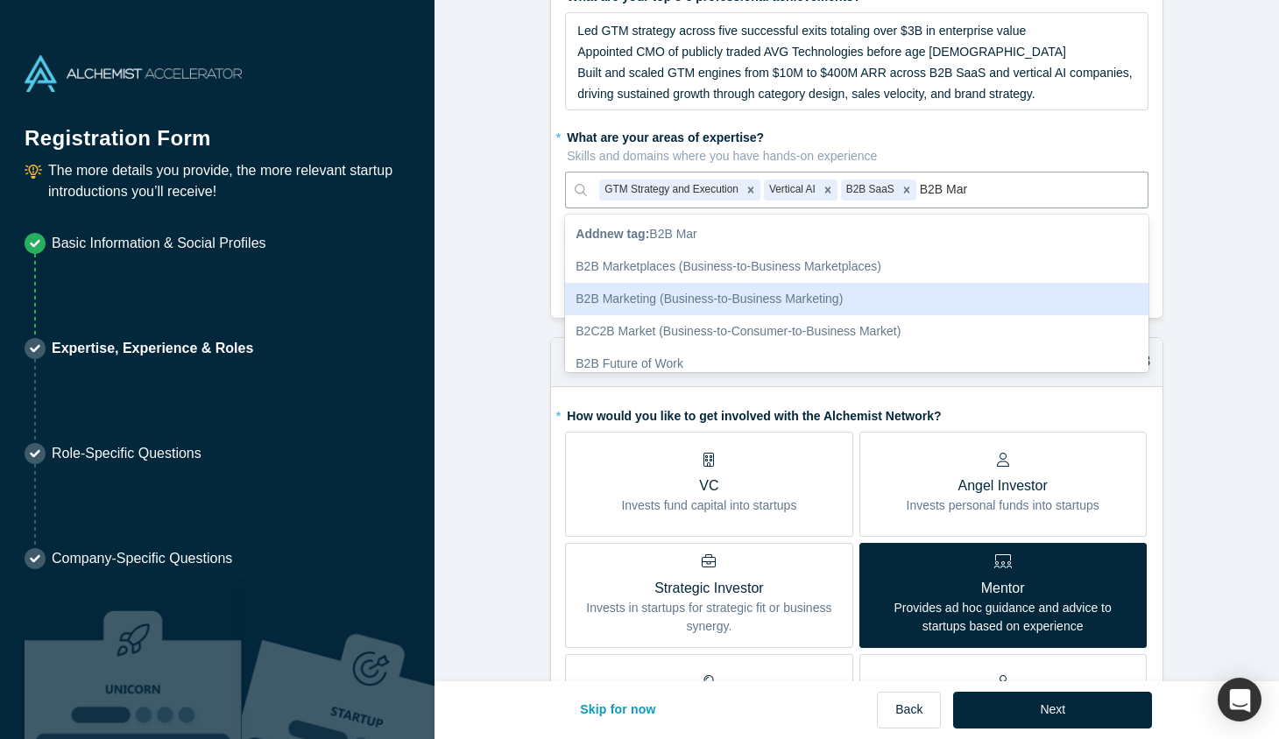
click at [789, 304] on div "B2B Marketing (Business-to-Business Marketing)" at bounding box center [856, 299] width 583 height 32
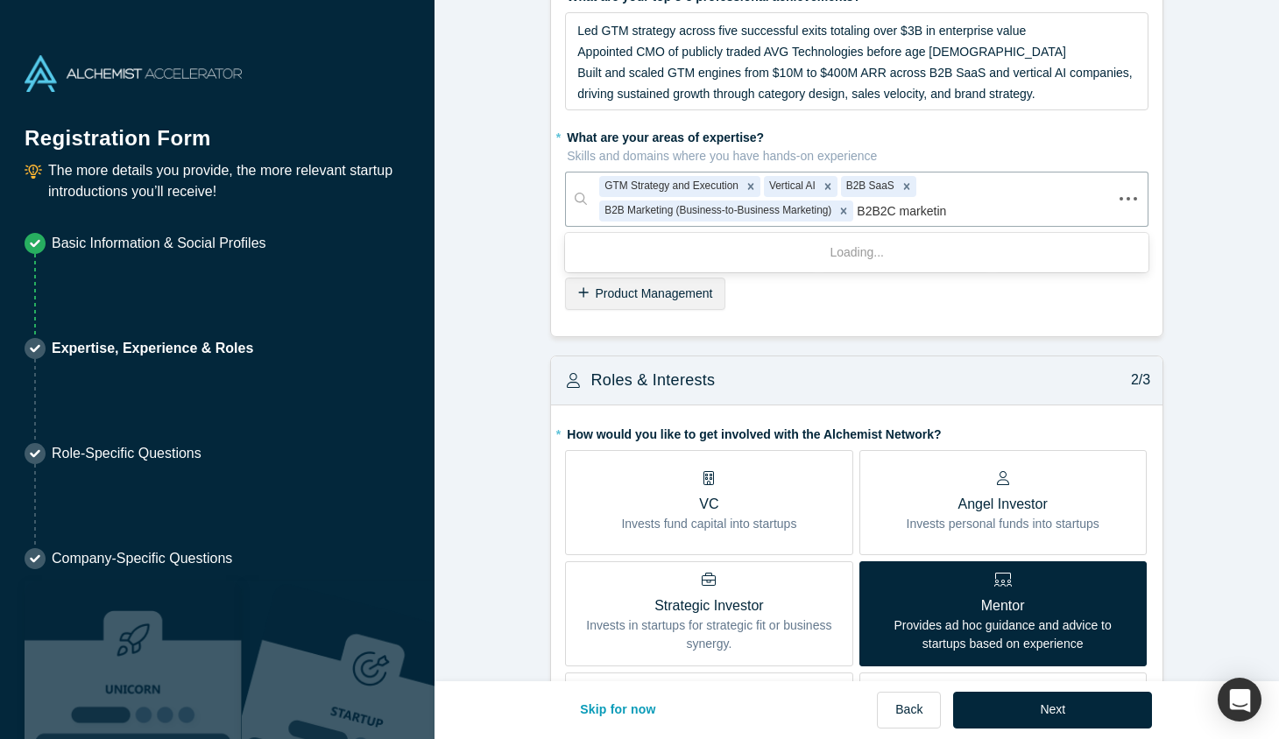
type input "B2B2C marketing"
type input "customer"
type input "automo"
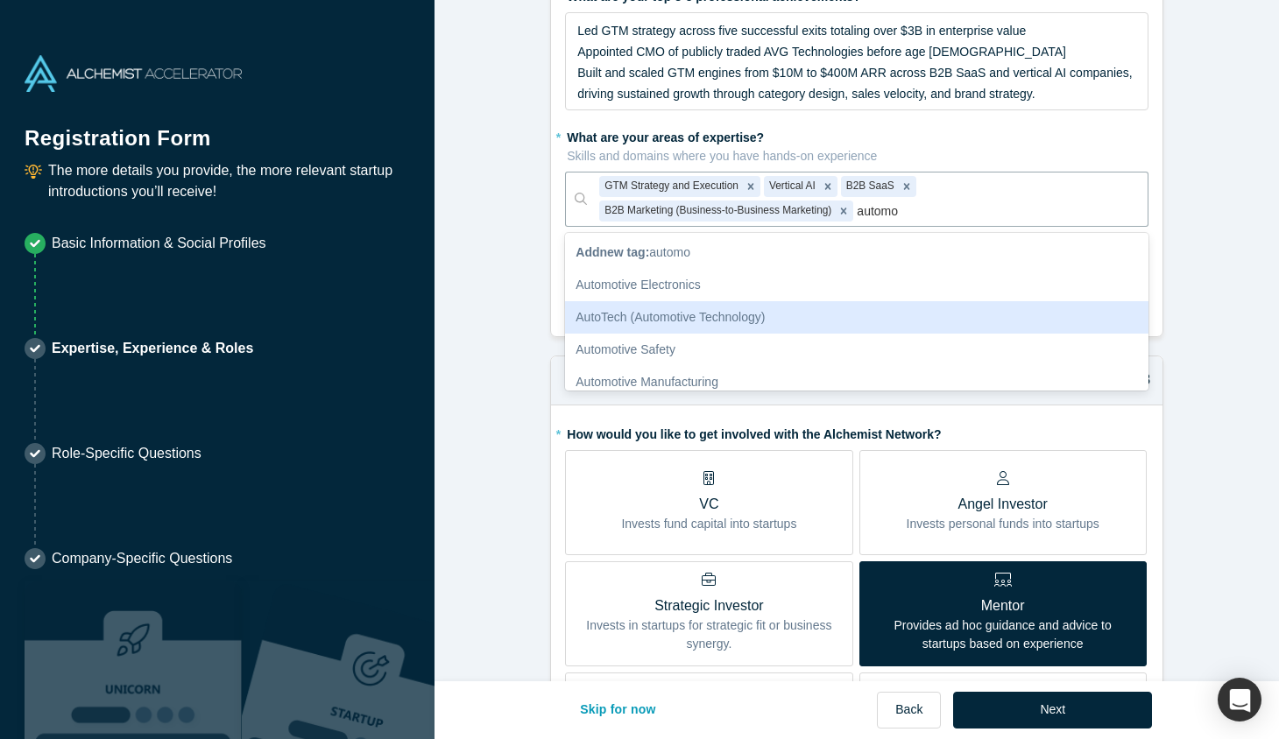
click at [782, 314] on div "AutoTech (Automotive Technology)" at bounding box center [856, 317] width 583 height 32
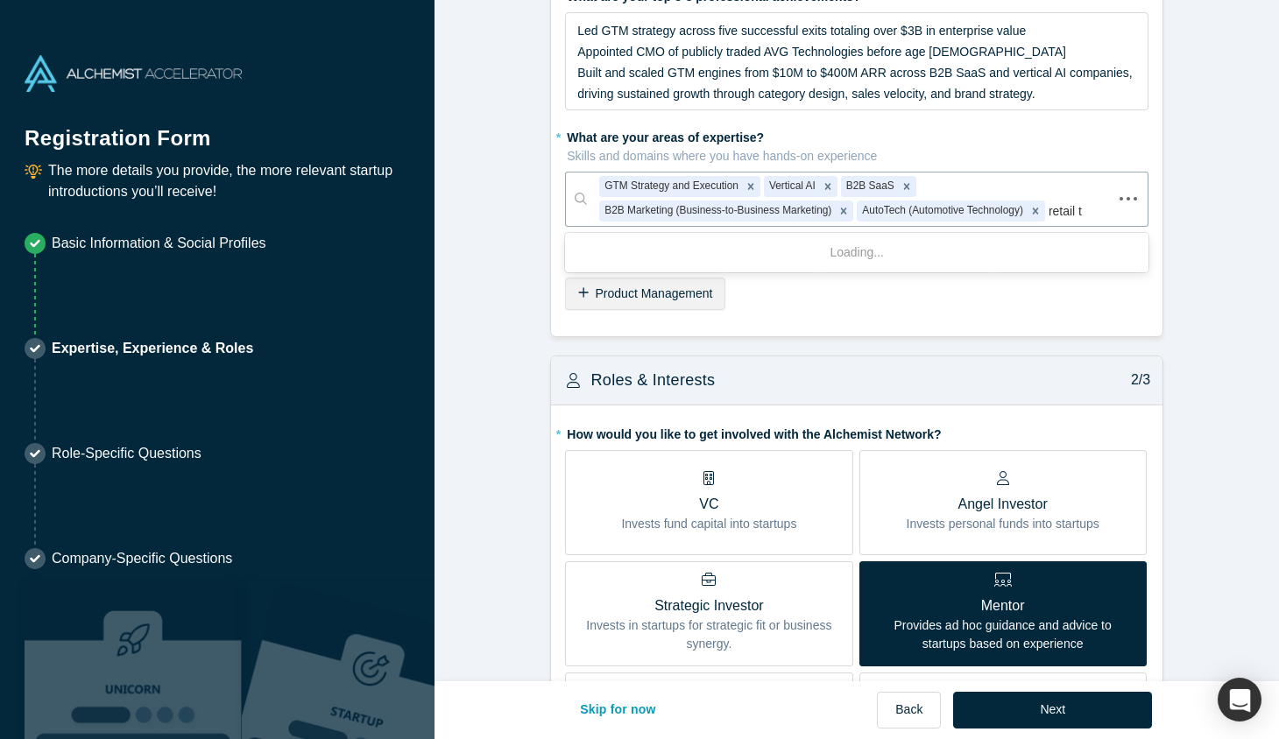
type input "retail te"
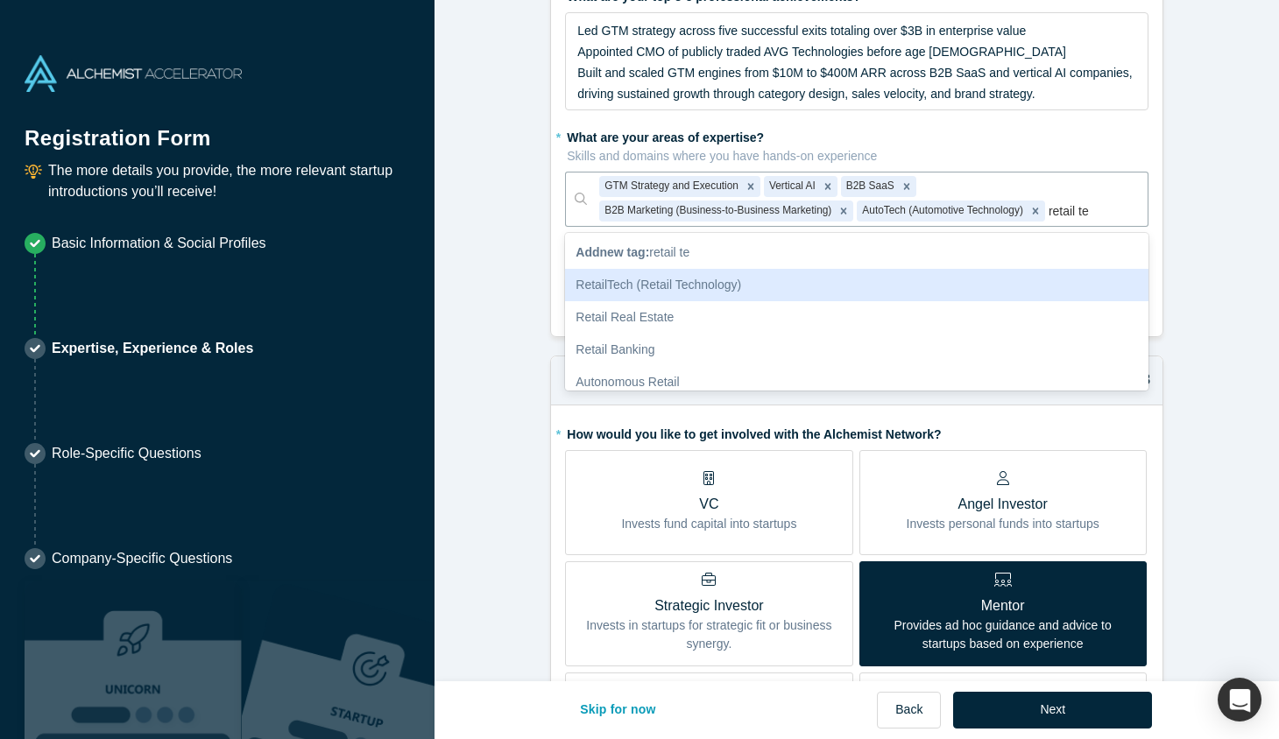
click at [743, 293] on div "RetailTech (Retail Technology)" at bounding box center [856, 285] width 583 height 32
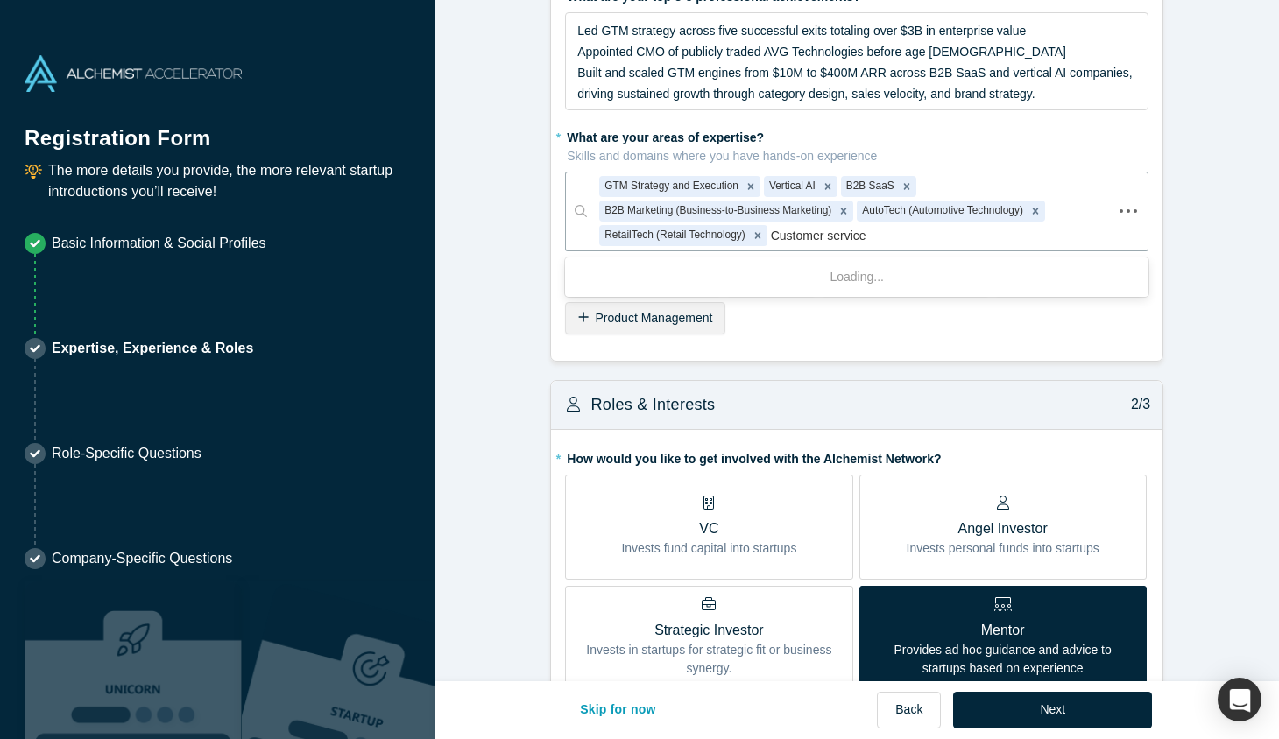
type input "Customer service"
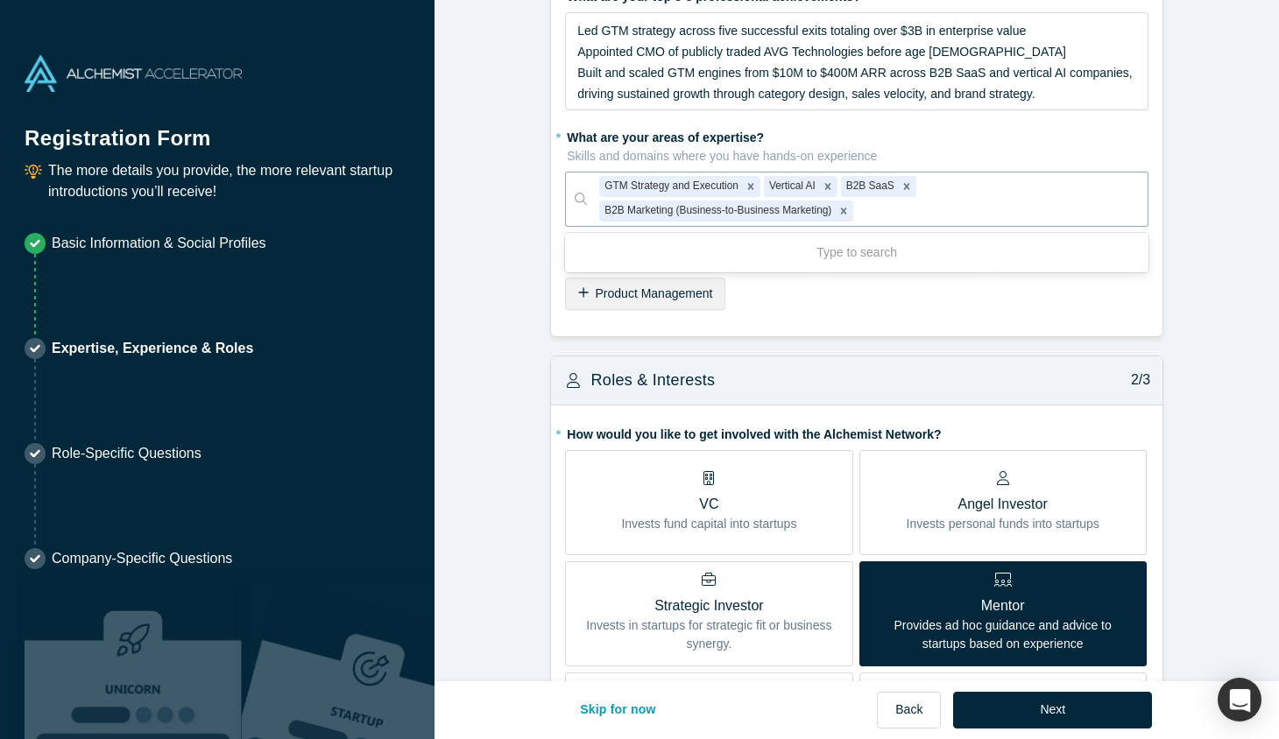
click at [930, 145] on label "* What are your areas of expertise? Skills and domains where you have hands-on …" at bounding box center [856, 144] width 583 height 43
click at [897, 214] on div at bounding box center [996, 212] width 279 height 22
type input "stage"
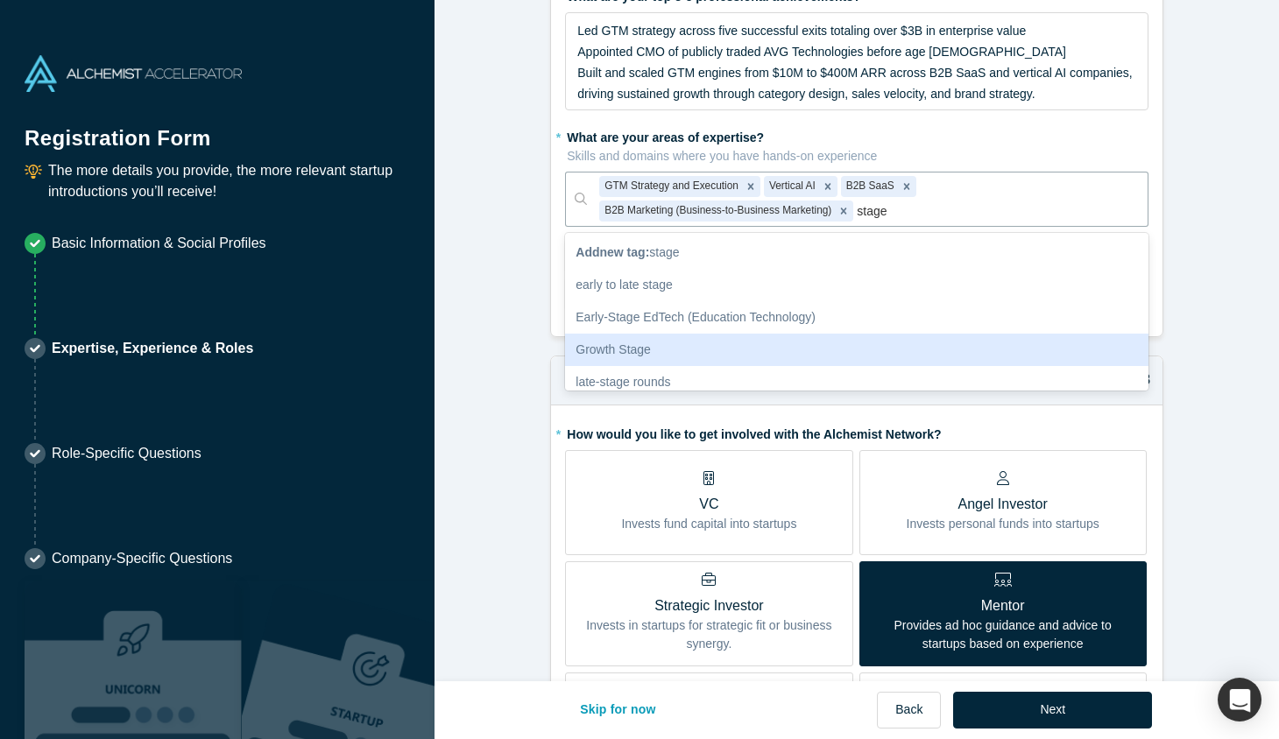
click at [745, 337] on div "Growth Stage" at bounding box center [856, 350] width 583 height 32
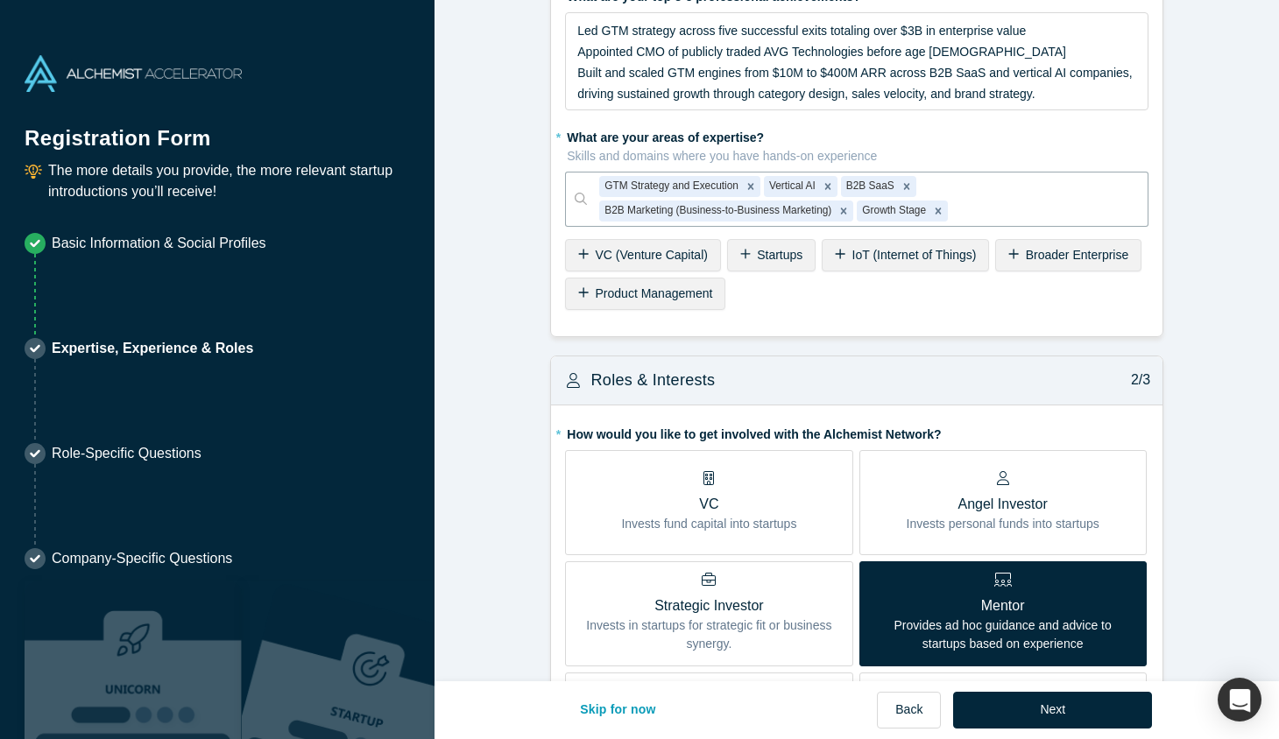
click at [790, 258] on span "Startups" at bounding box center [780, 255] width 46 height 14
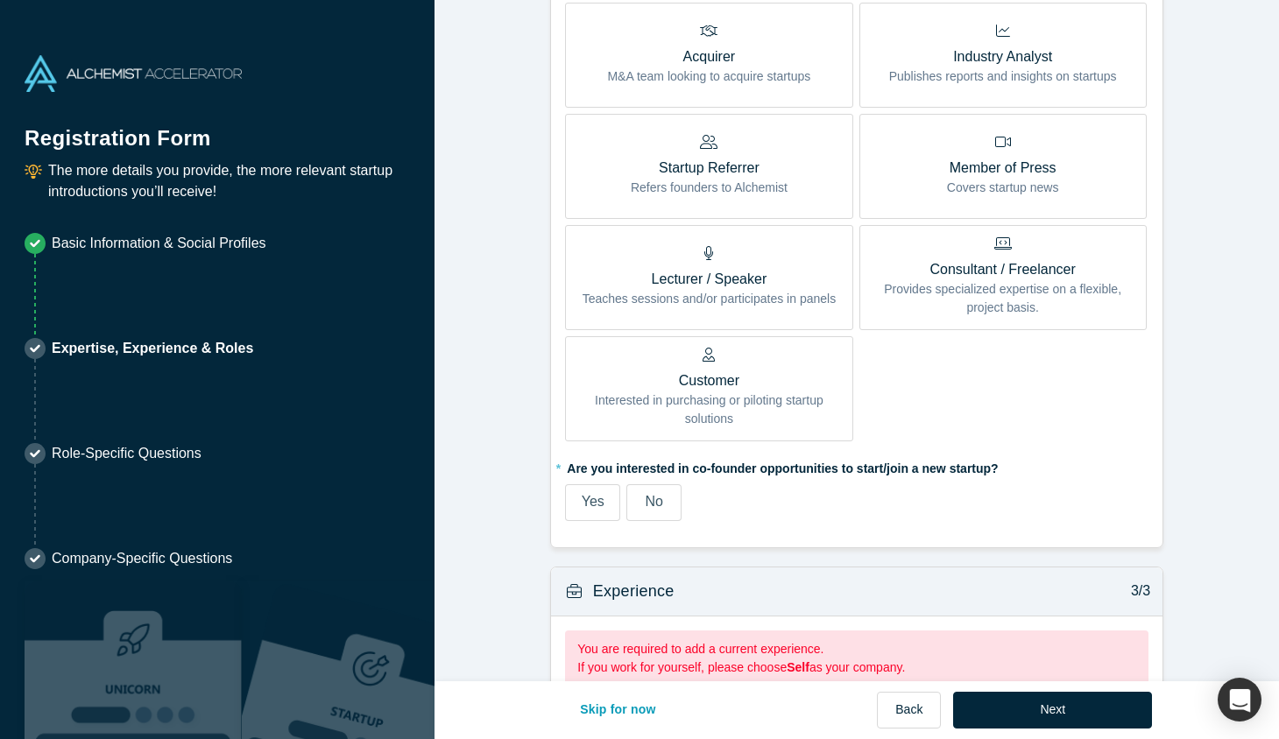
scroll to position [964, 0]
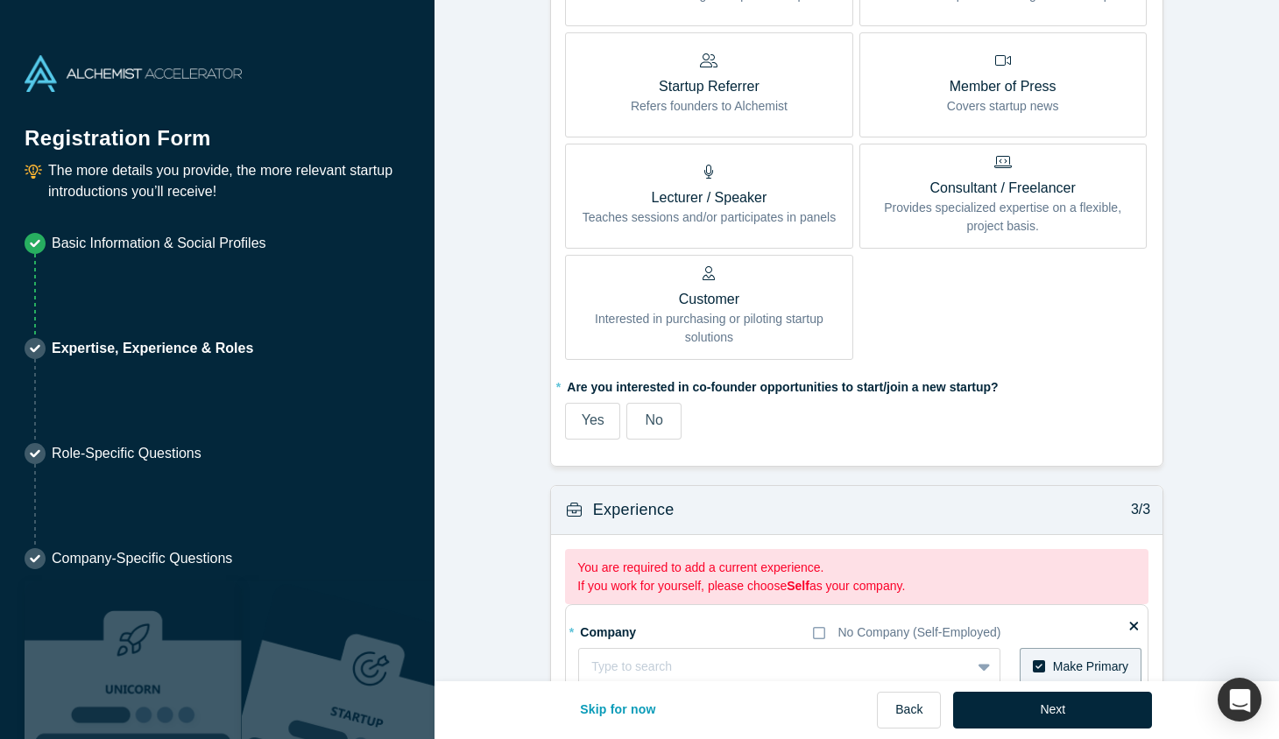
click at [651, 427] on span "No" at bounding box center [655, 420] width 18 height 15
click at [0, 0] on input "No" at bounding box center [0, 0] width 0 height 0
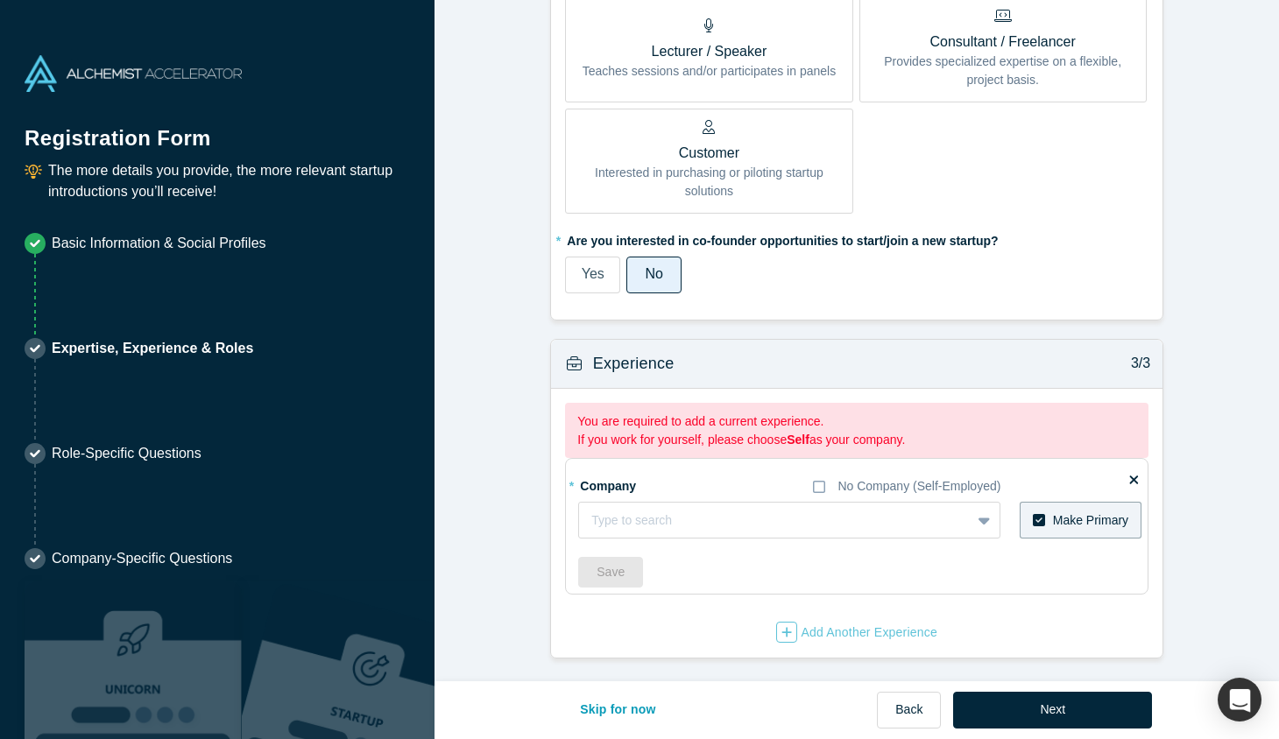
scroll to position [1112, 0]
click at [977, 514] on div at bounding box center [985, 519] width 28 height 32
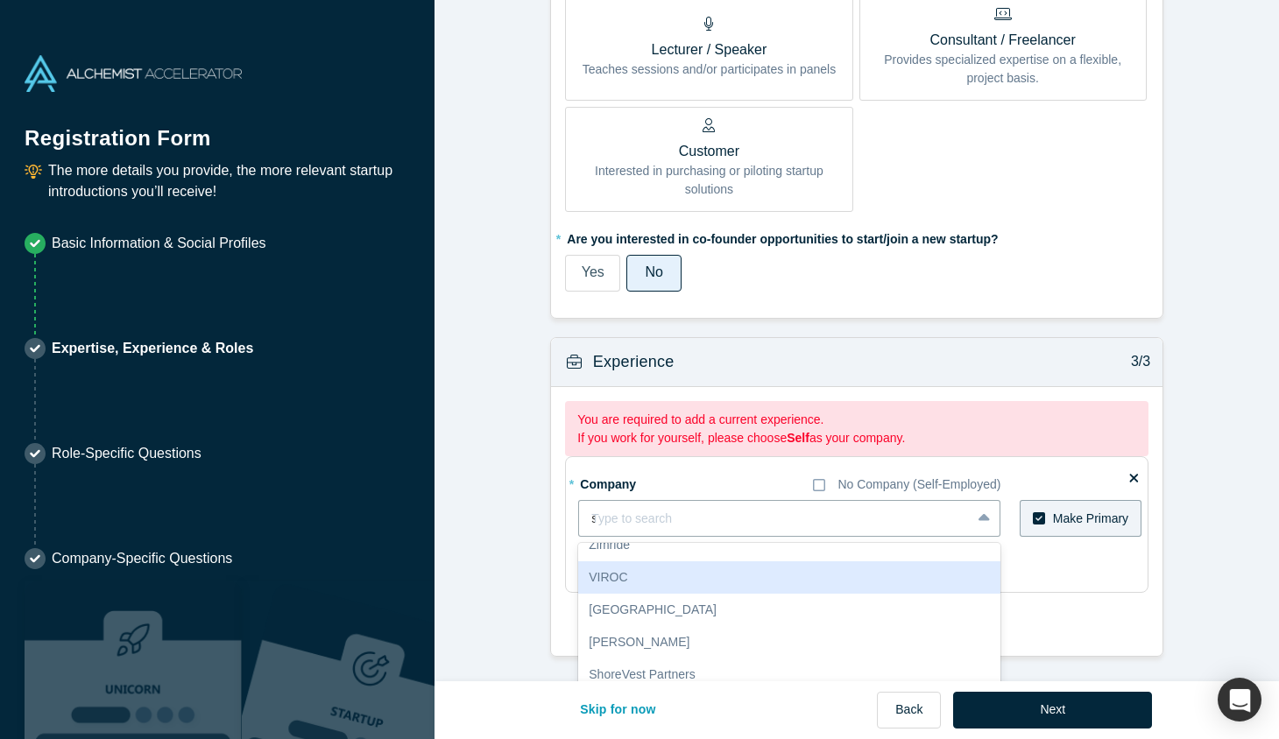
scroll to position [0, 0]
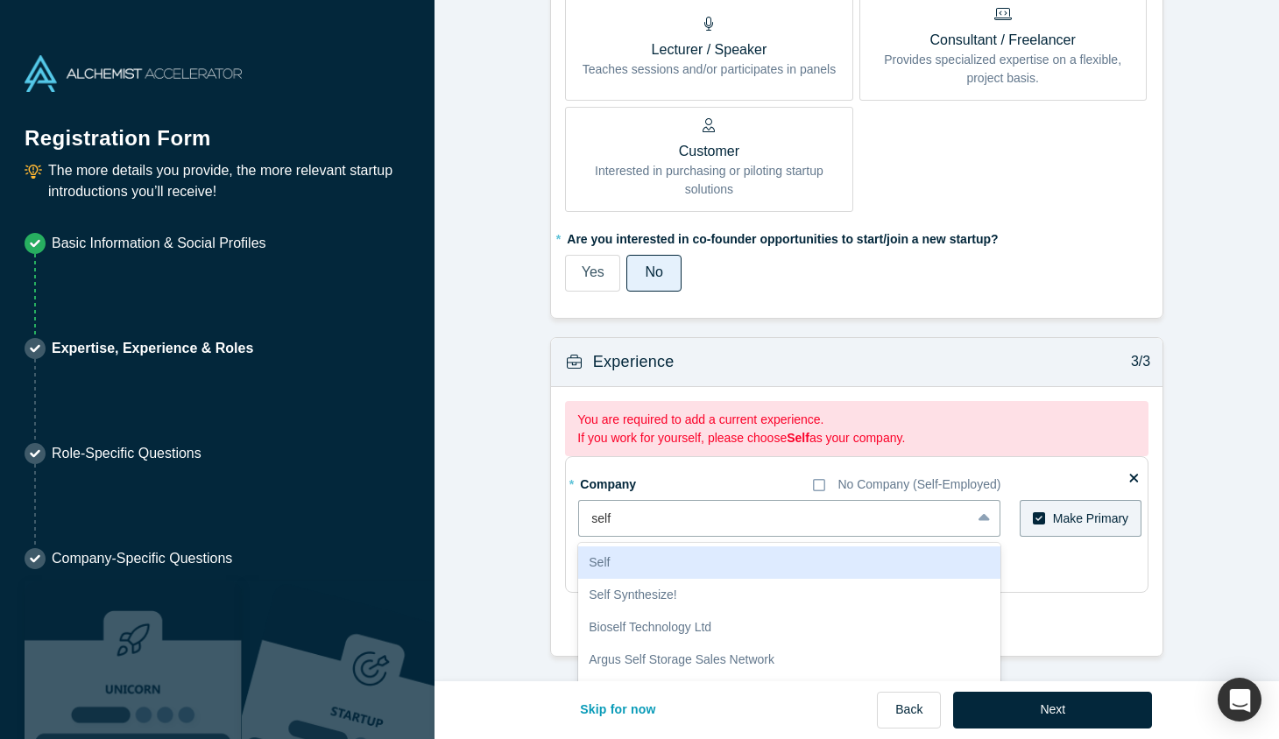
click at [627, 543] on div "Self" at bounding box center [789, 563] width 422 height 32
type input "self"
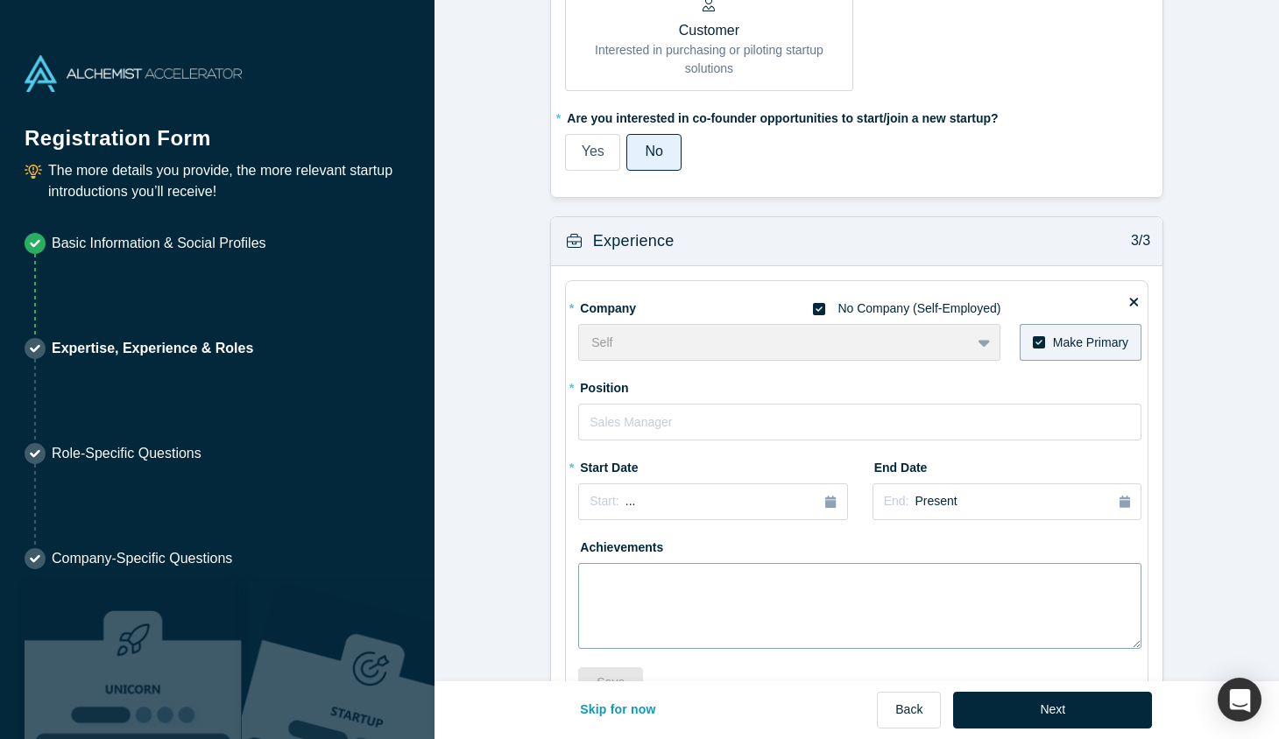
scroll to position [1345, 0]
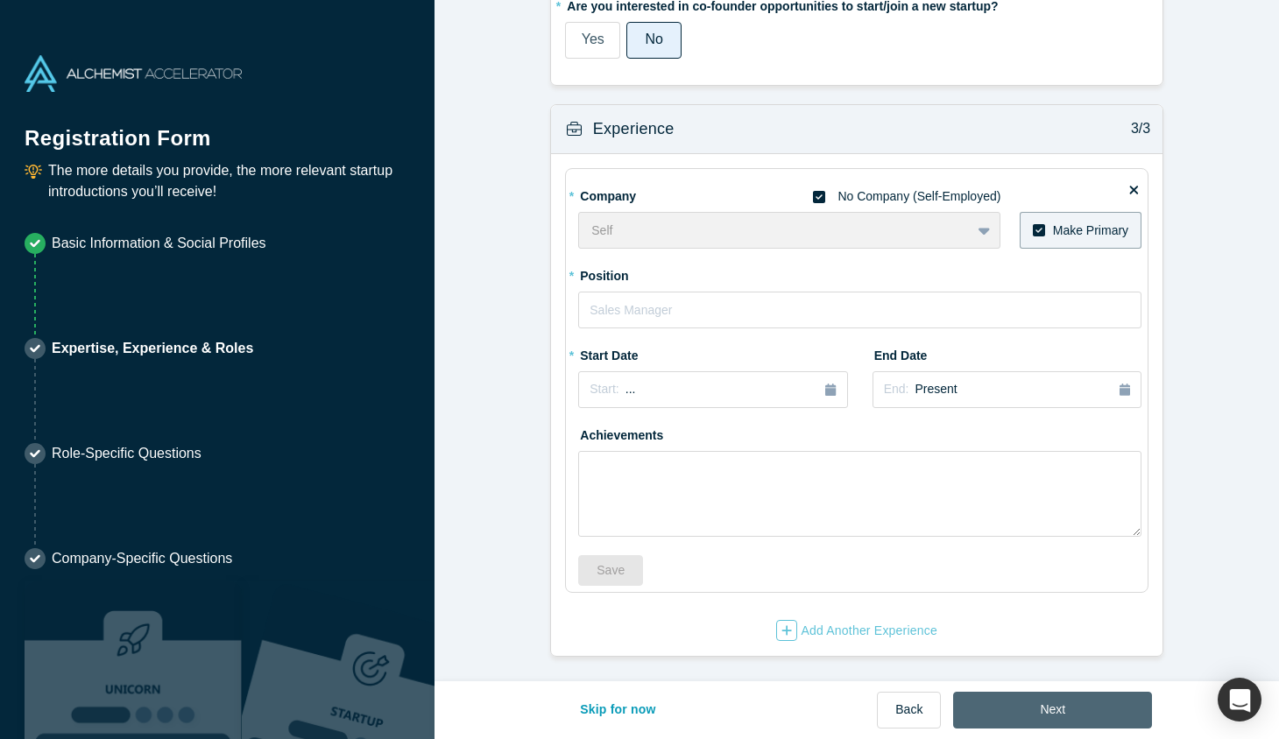
click at [1035, 543] on button "Next" at bounding box center [1052, 710] width 199 height 37
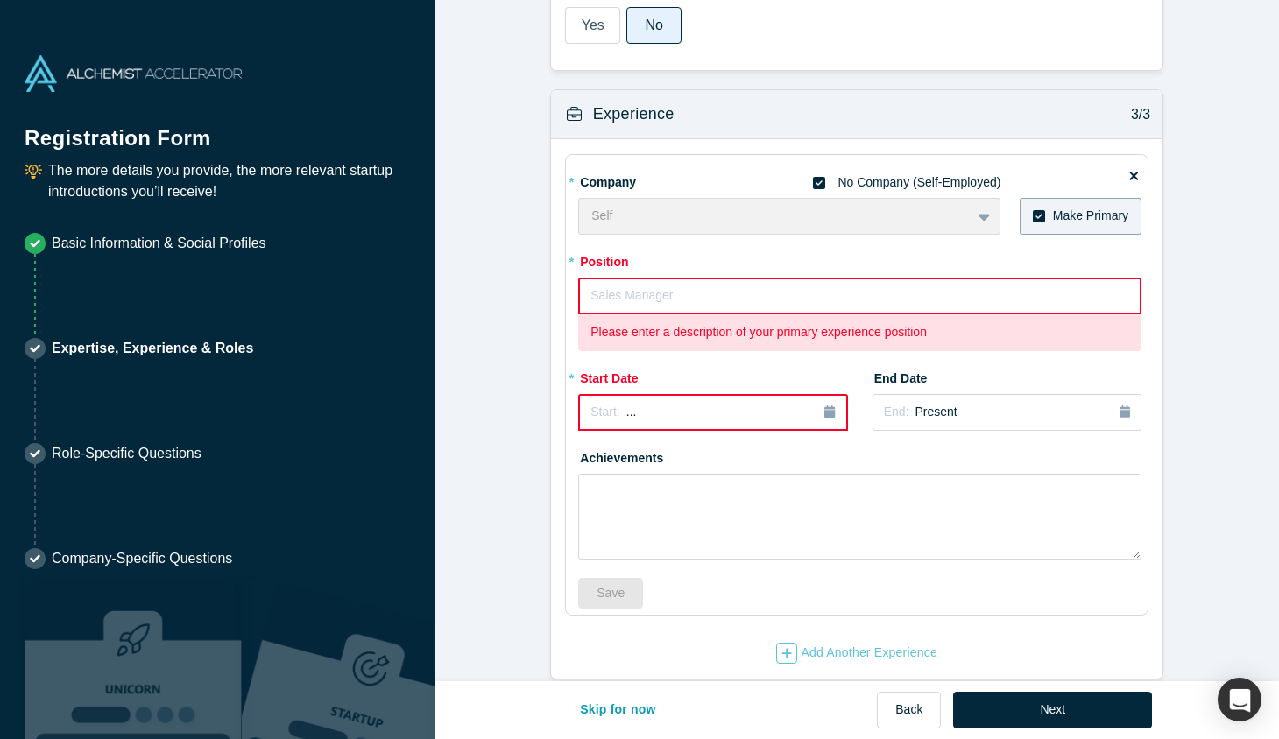
scroll to position [1477, 0]
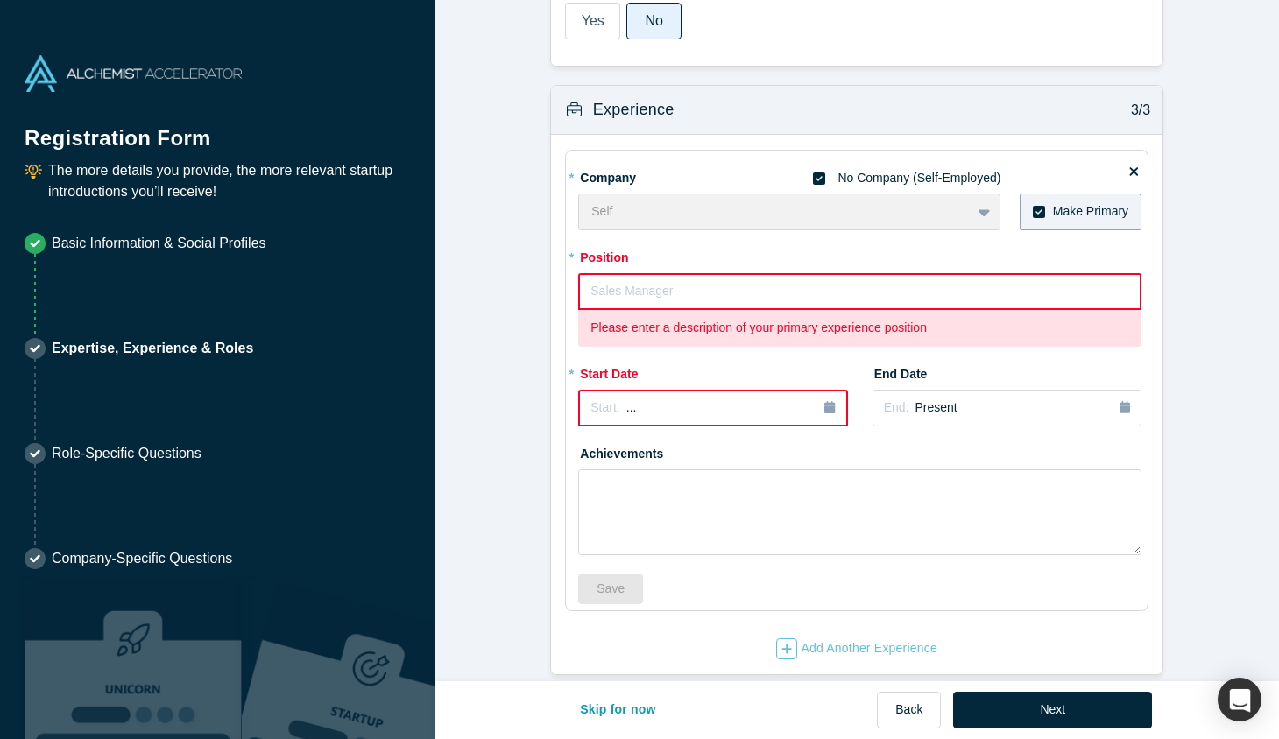
click at [742, 286] on input "text" at bounding box center [859, 291] width 563 height 37
paste input "Fractional GTM Exec & Advisor to CEOs"
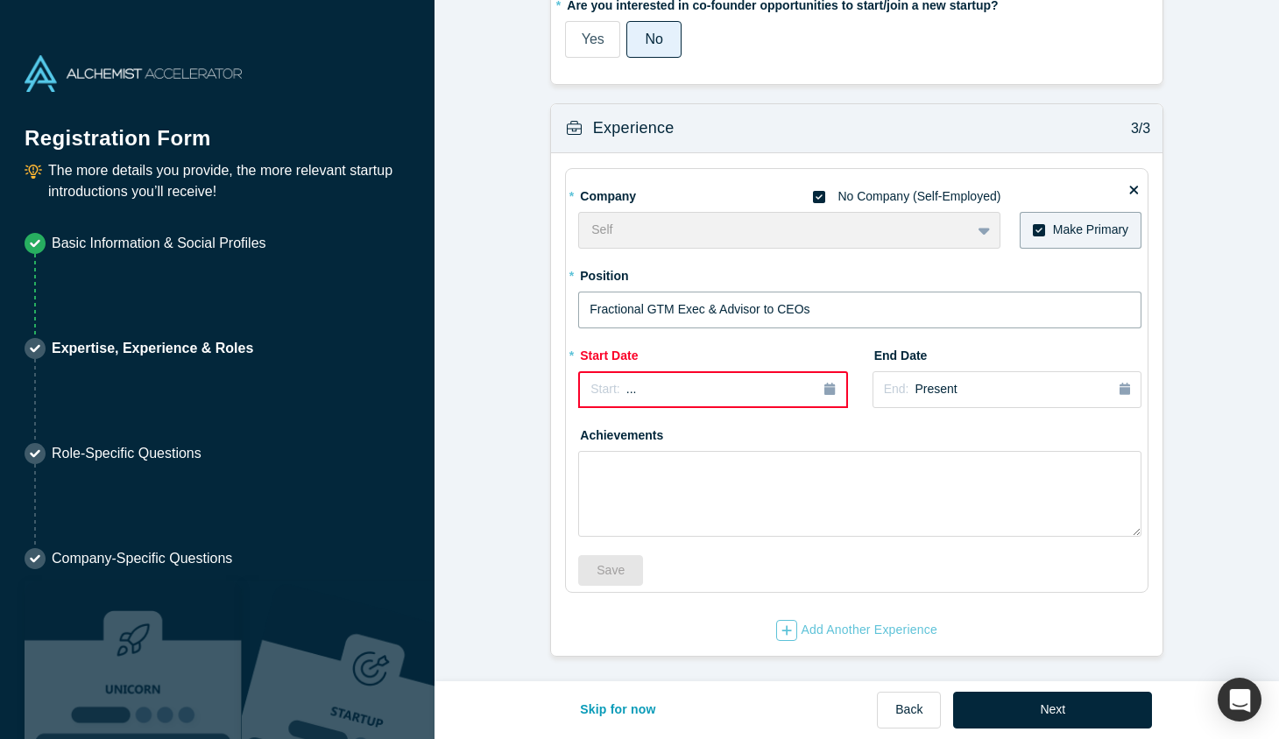
scroll to position [1458, 0]
type input "CMO, Fractional GTM Exec & Advisor to CEOs"
click at [780, 379] on button "Start: ..." at bounding box center [712, 389] width 269 height 37
click at [624, 473] on div "Jan" at bounding box center [614, 474] width 56 height 18
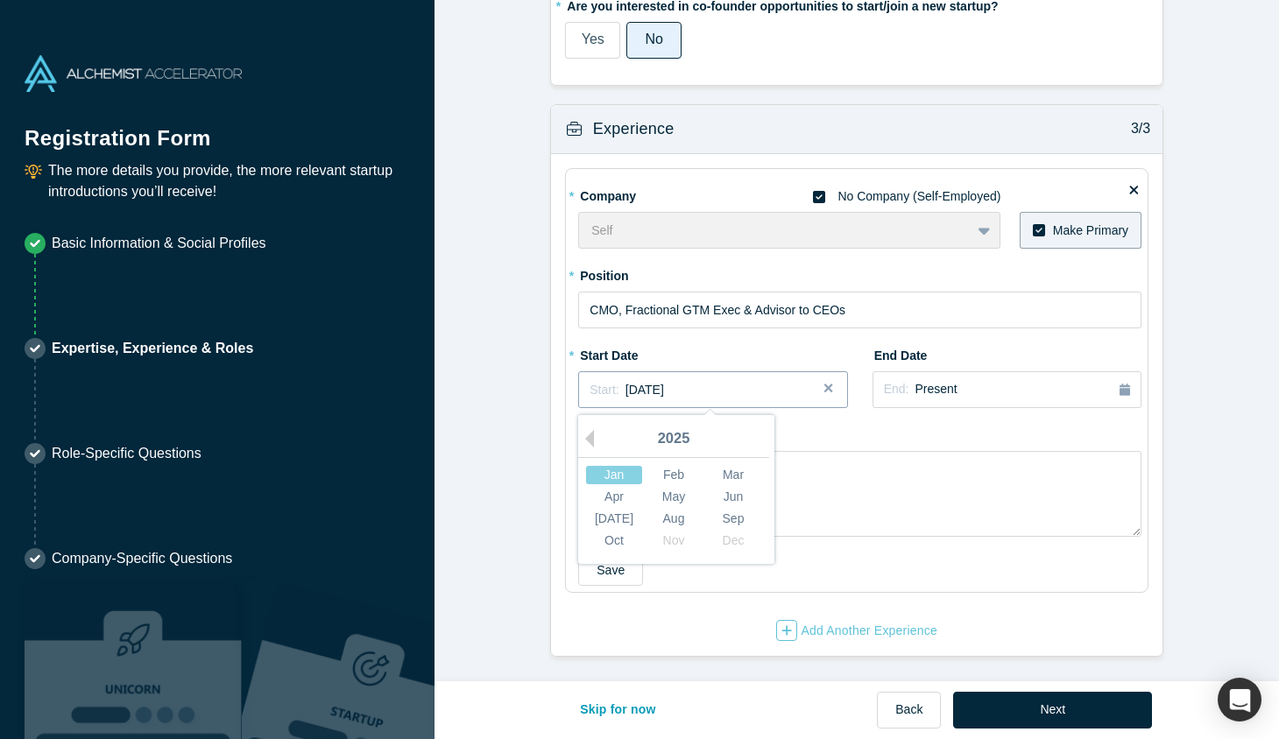
click at [664, 386] on span "[DATE]" at bounding box center [644, 390] width 39 height 14
click at [674, 500] on div "May" at bounding box center [674, 497] width 56 height 18
click at [664, 394] on span "[DATE]" at bounding box center [644, 390] width 39 height 14
click at [672, 431] on div "2025" at bounding box center [673, 439] width 191 height 37
click at [596, 444] on div "2025" at bounding box center [673, 439] width 191 height 37
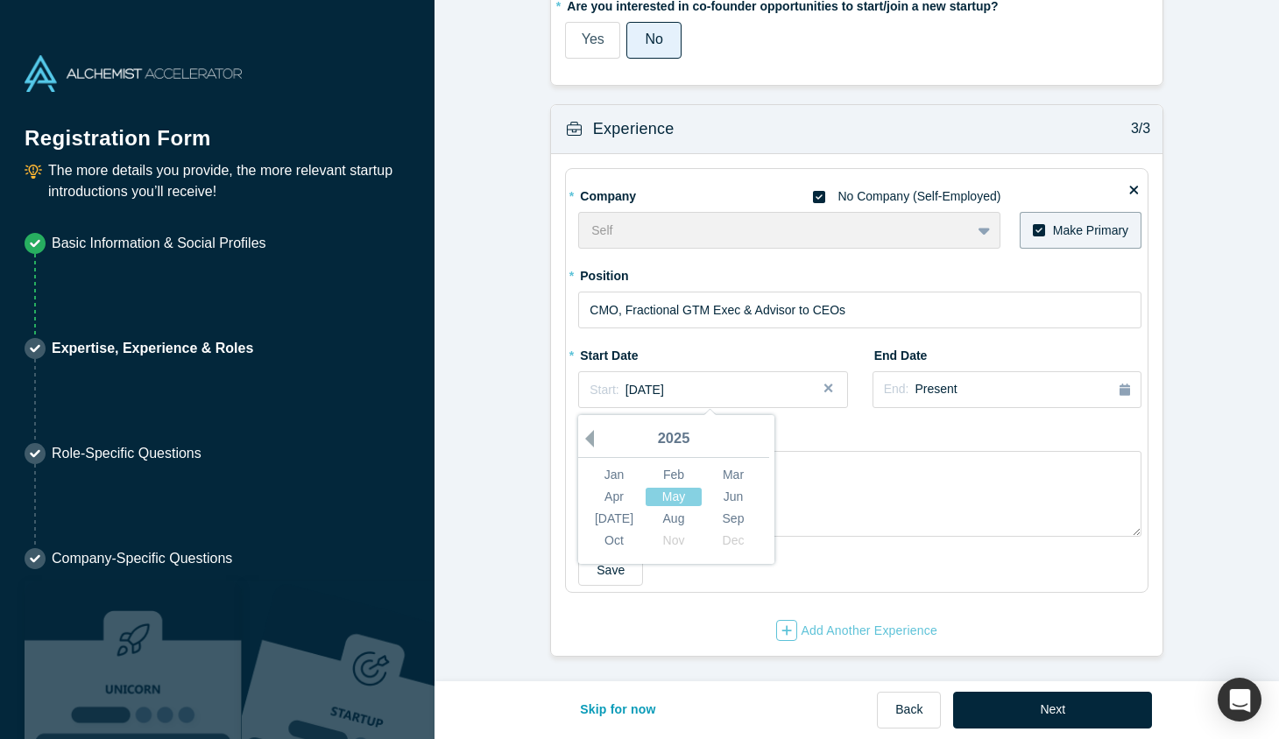
click at [589, 443] on button "Previous Year" at bounding box center [585, 439] width 18 height 18
click at [667, 498] on div "May" at bounding box center [674, 497] width 56 height 18
click at [625, 389] on span "[DATE]" at bounding box center [644, 390] width 39 height 14
click at [678, 498] on div "May" at bounding box center [674, 497] width 56 height 18
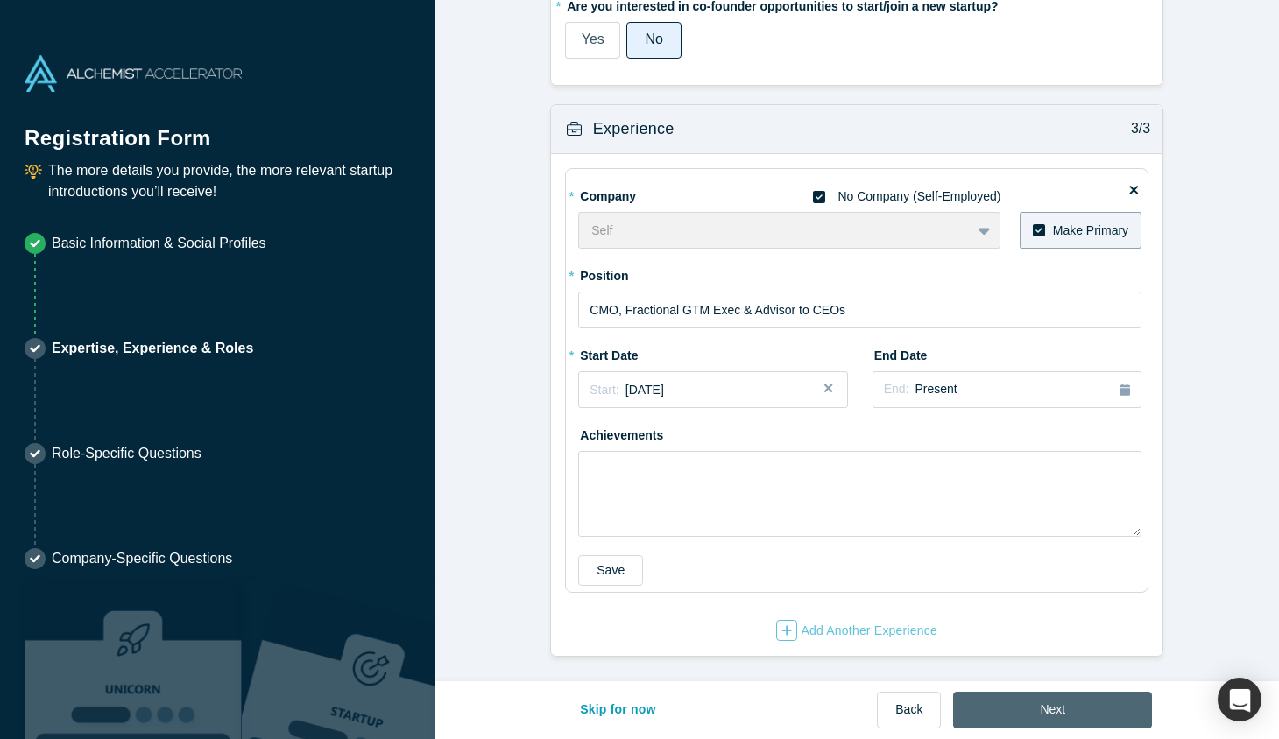
click at [1055, 543] on button "Next" at bounding box center [1052, 710] width 199 height 37
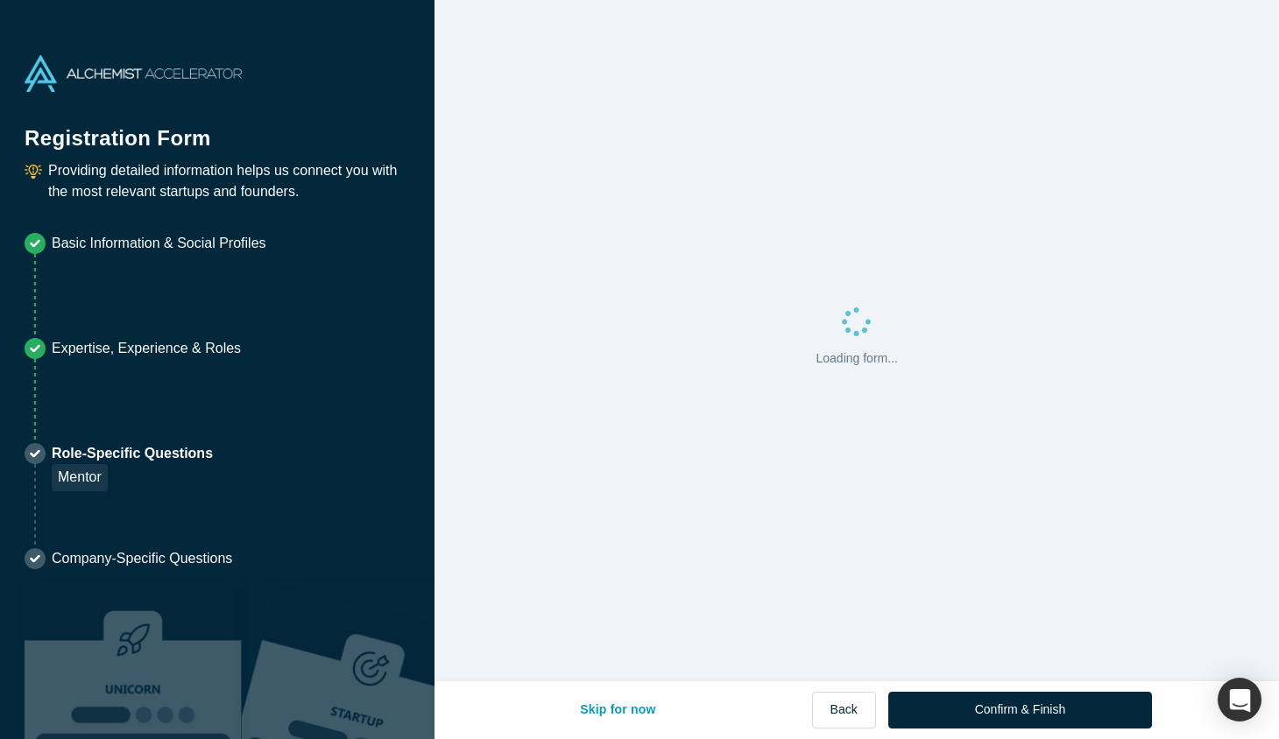
scroll to position [0, 0]
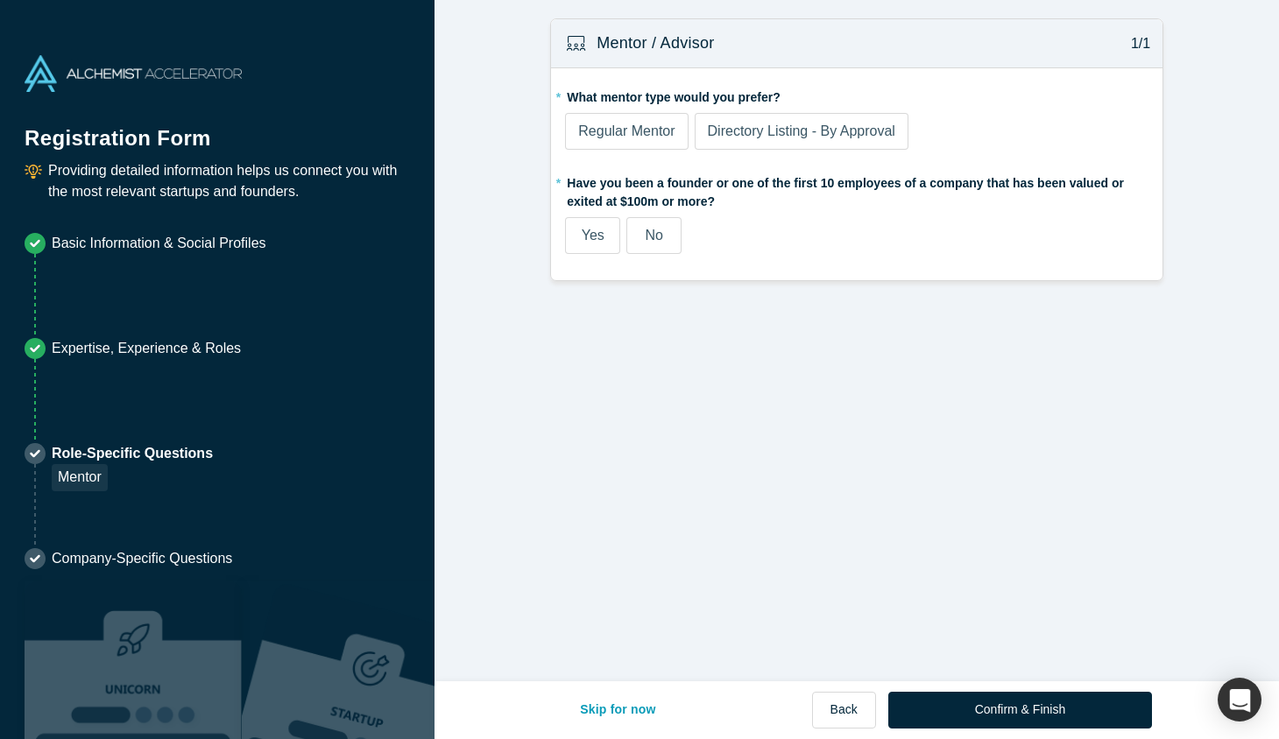
click at [599, 228] on span "Yes" at bounding box center [593, 235] width 23 height 15
click at [0, 0] on input "Yes" at bounding box center [0, 0] width 0 height 0
click at [624, 131] on span "Regular Mentor" at bounding box center [626, 131] width 96 height 15
click at [0, 0] on input "Regular Mentor" at bounding box center [0, 0] width 0 height 0
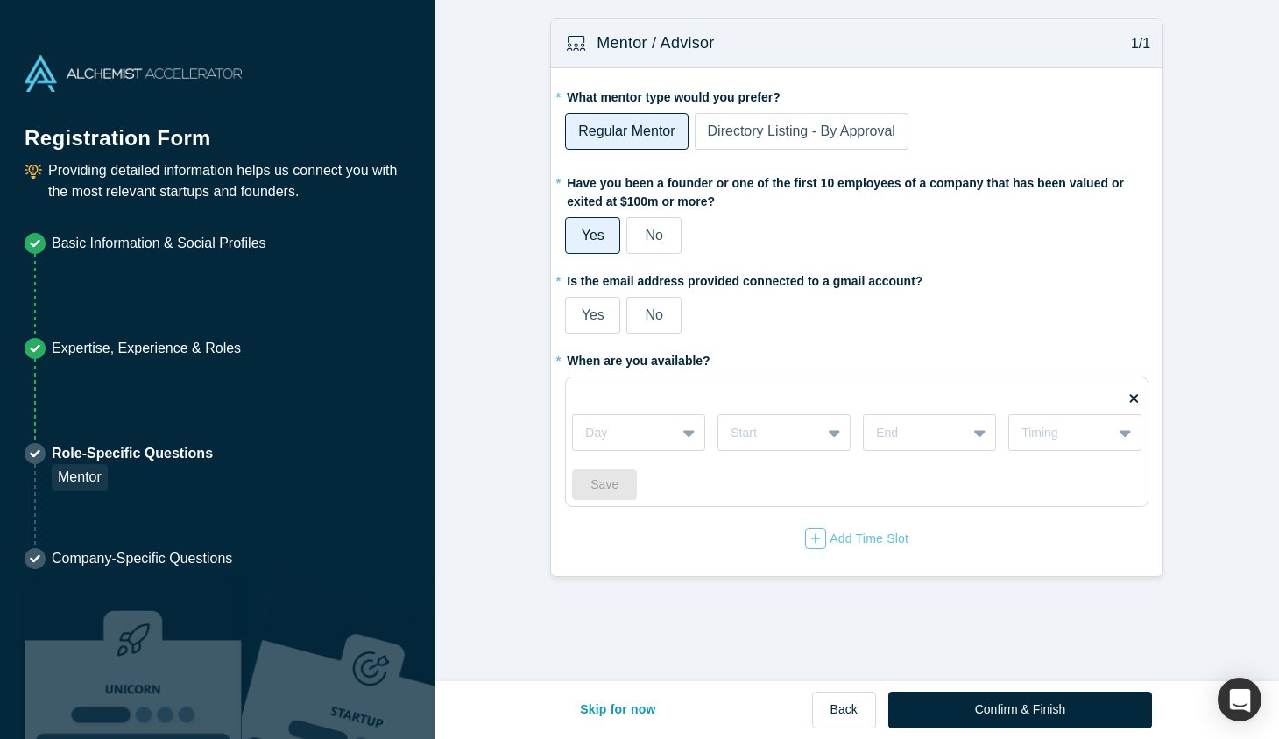
click at [593, 321] on span "Yes" at bounding box center [593, 314] width 23 height 15
click at [0, 0] on input "Yes" at bounding box center [0, 0] width 0 height 0
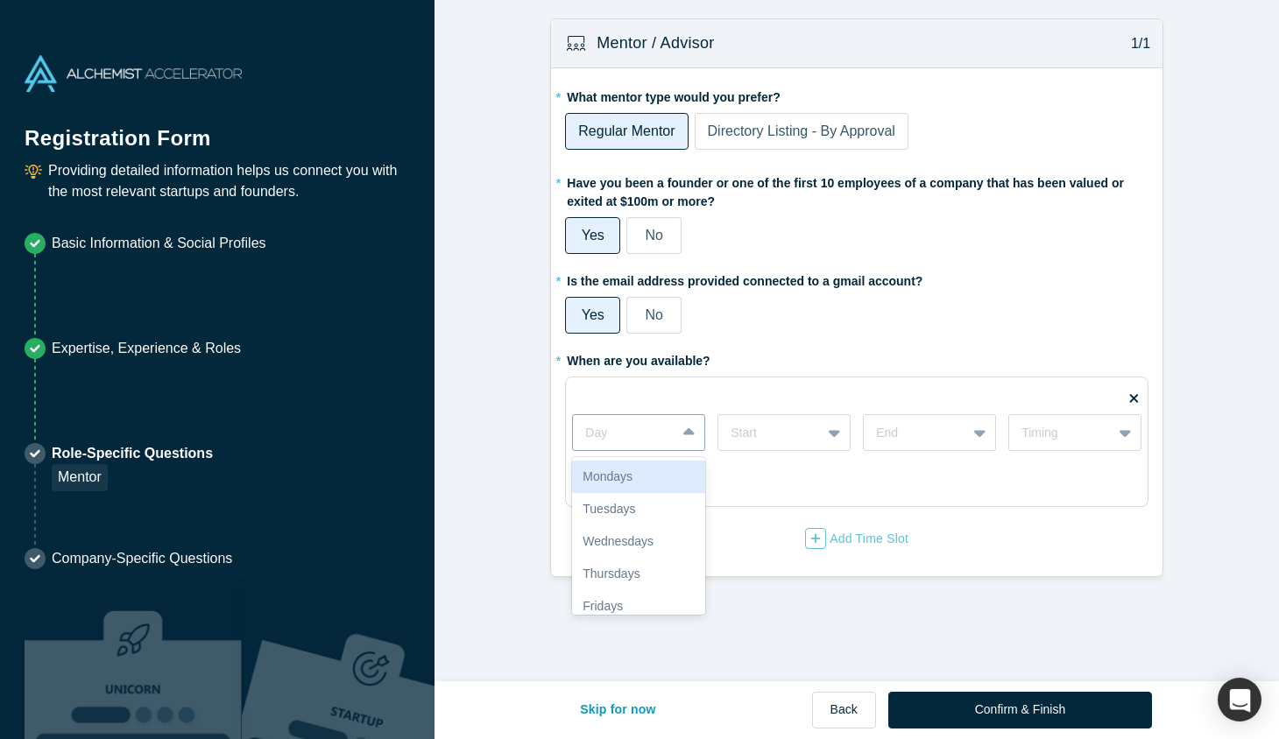
click at [681, 438] on div at bounding box center [690, 433] width 28 height 32
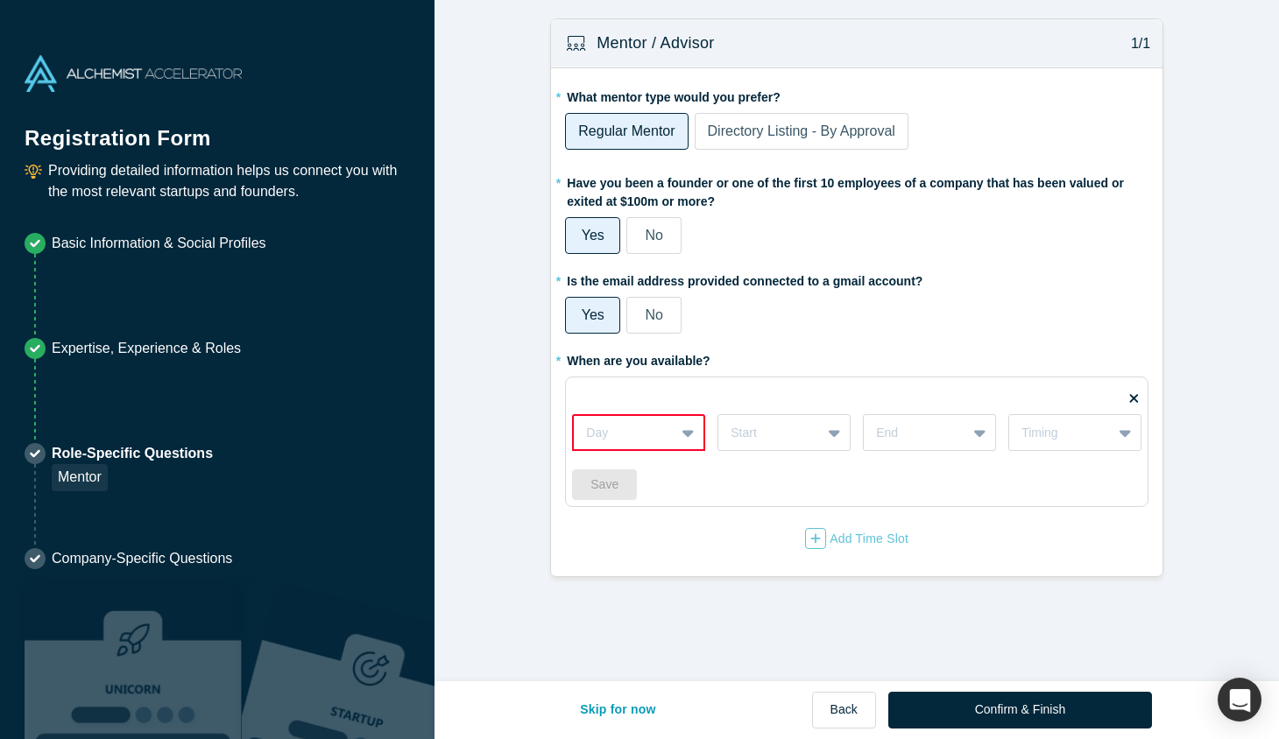
click at [978, 543] on div "Mentor / Advisor 1/1 * What mentor type would you prefer? Regular Mentor Direct…" at bounding box center [856, 340] width 844 height 681
click at [601, 381] on fieldset "Day Start End Timing Save" at bounding box center [856, 442] width 583 height 131
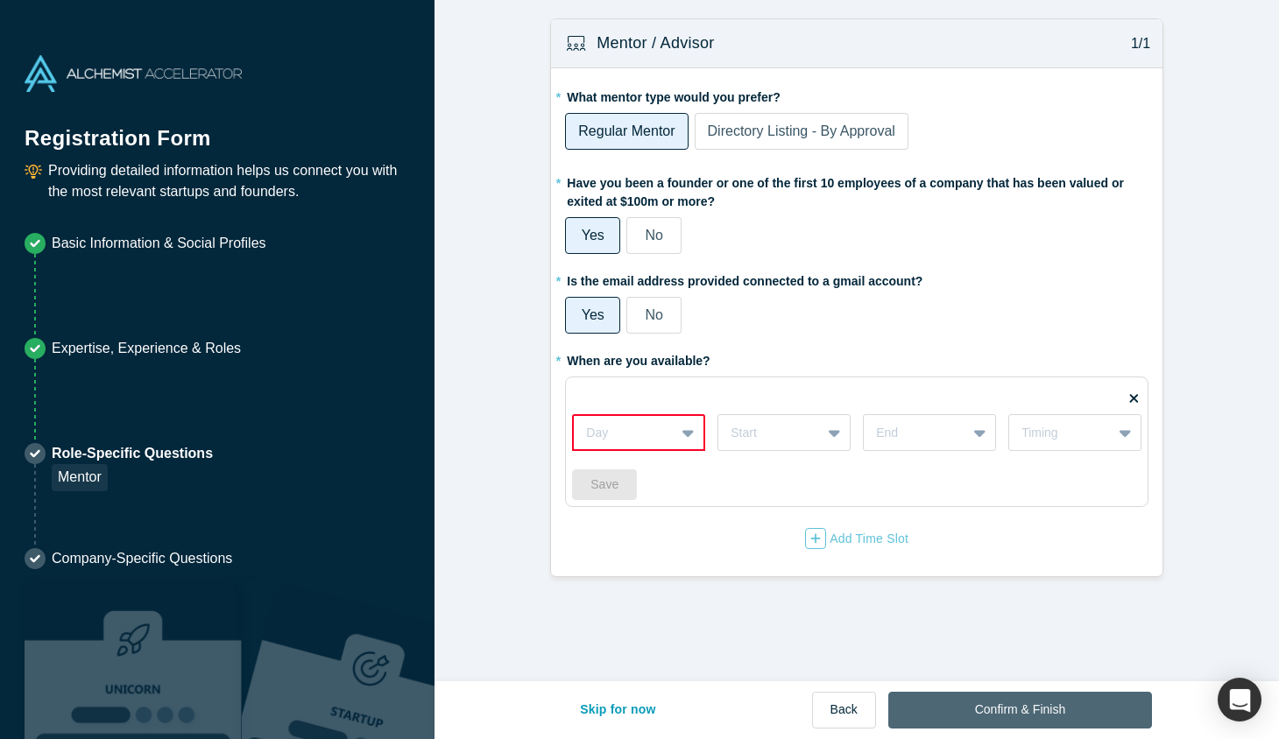
click at [1004, 543] on button "Confirm & Finish" at bounding box center [1020, 710] width 264 height 37
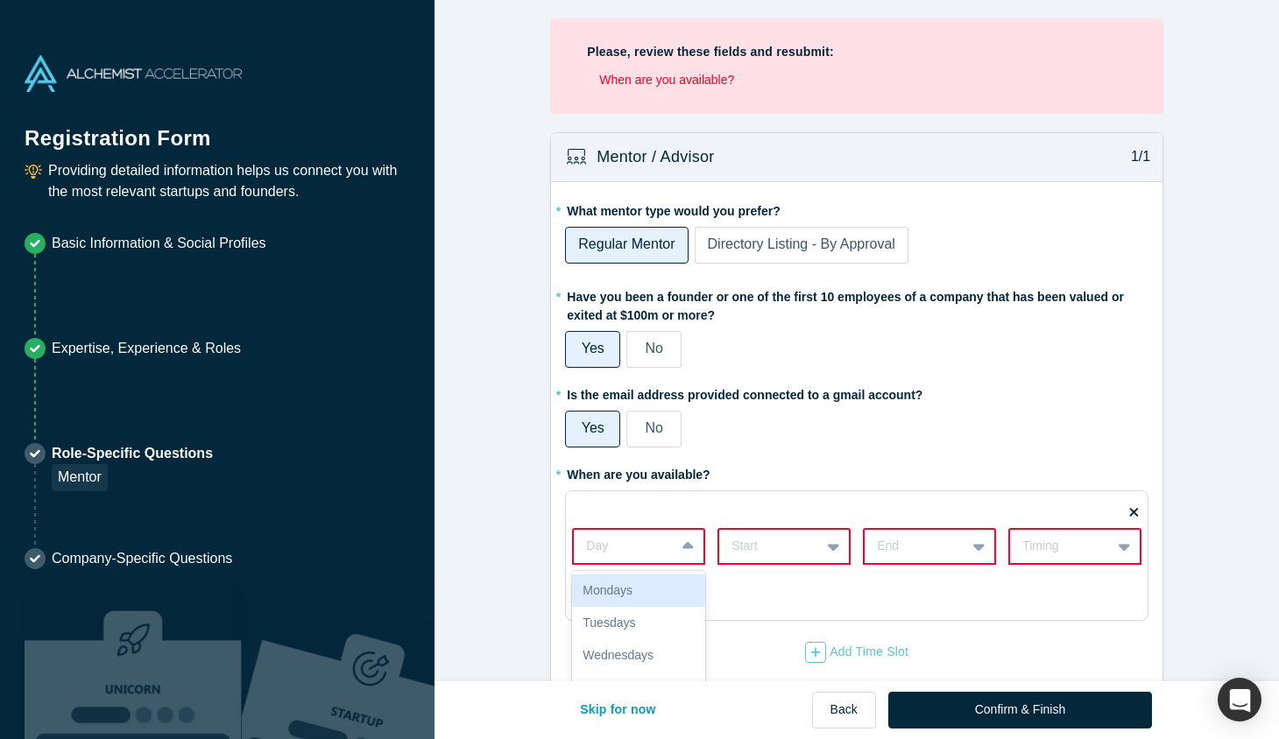
scroll to position [47, 0]
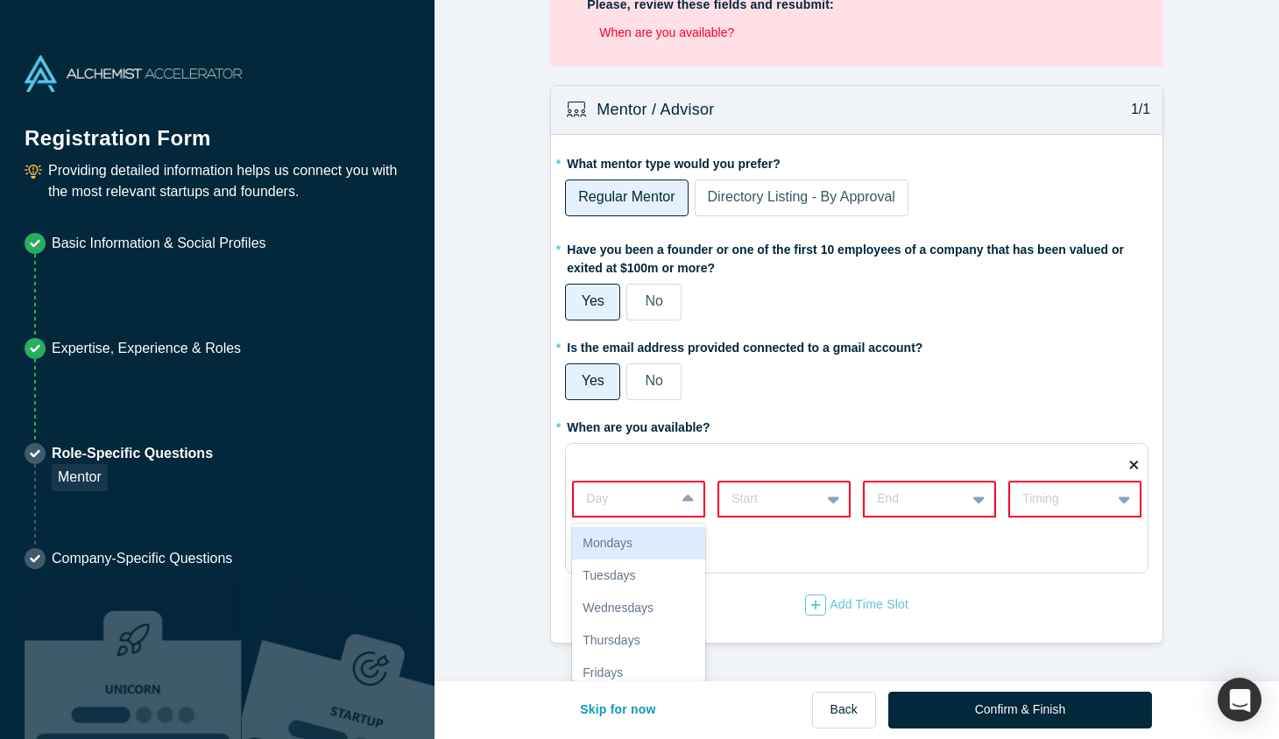
click at [659, 518] on div "Mondays, 1 of 7. 7 results available. Use Up and Down to choose options, press …" at bounding box center [638, 499] width 133 height 37
click at [654, 543] on div "Mondays" at bounding box center [638, 543] width 133 height 32
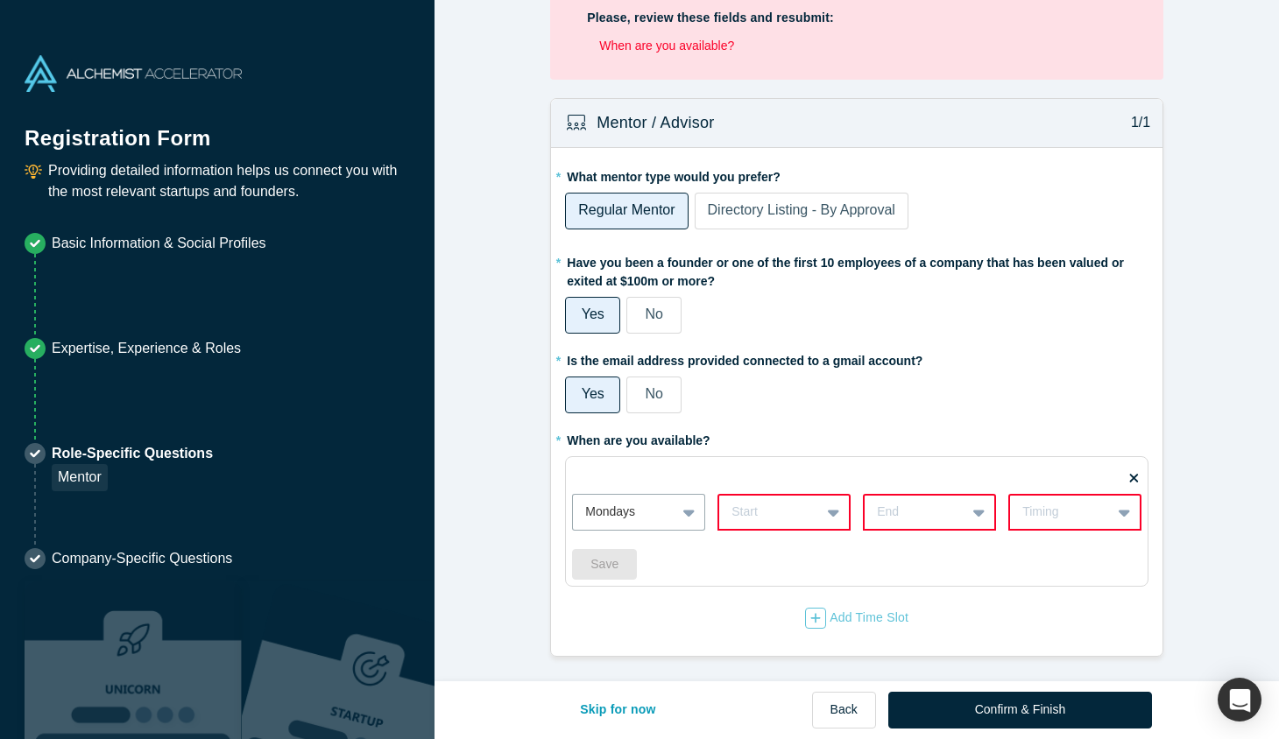
click at [1128, 477] on icon at bounding box center [1133, 477] width 9 height 9
click at [0, 0] on input "checkbox" at bounding box center [0, 0] width 0 height 0
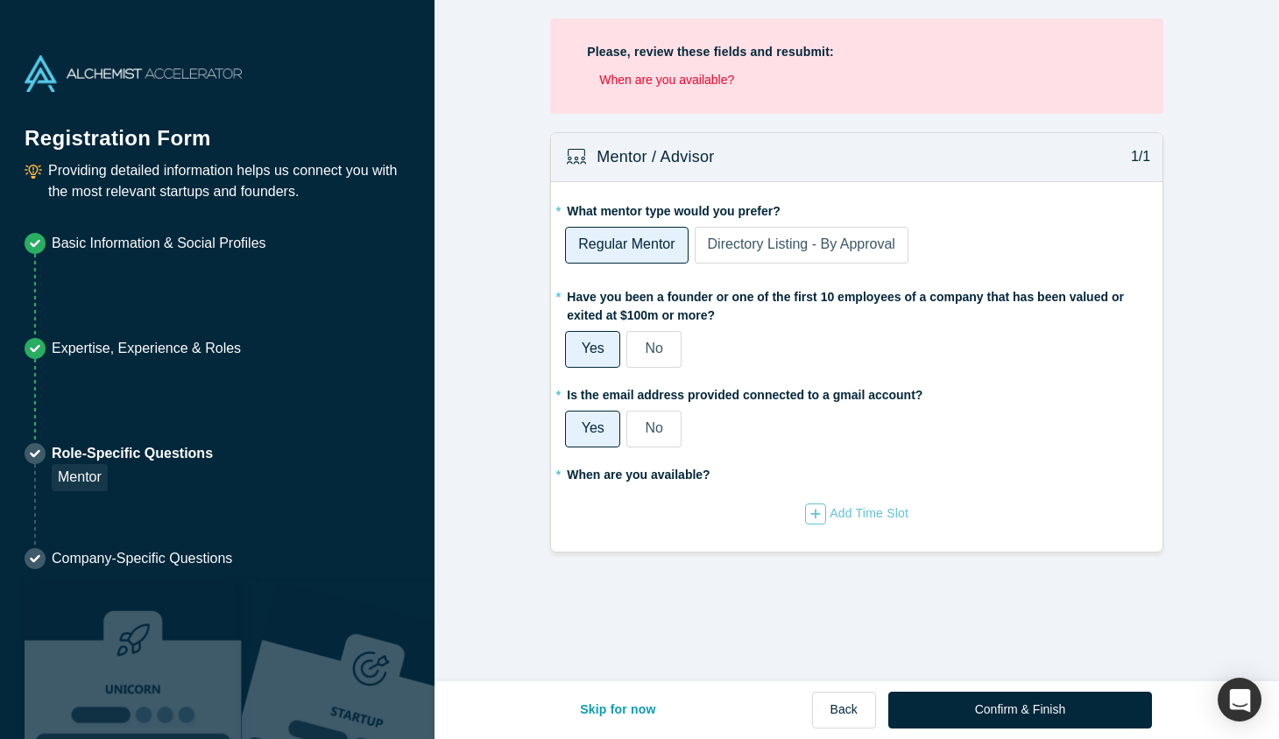
scroll to position [0, 0]
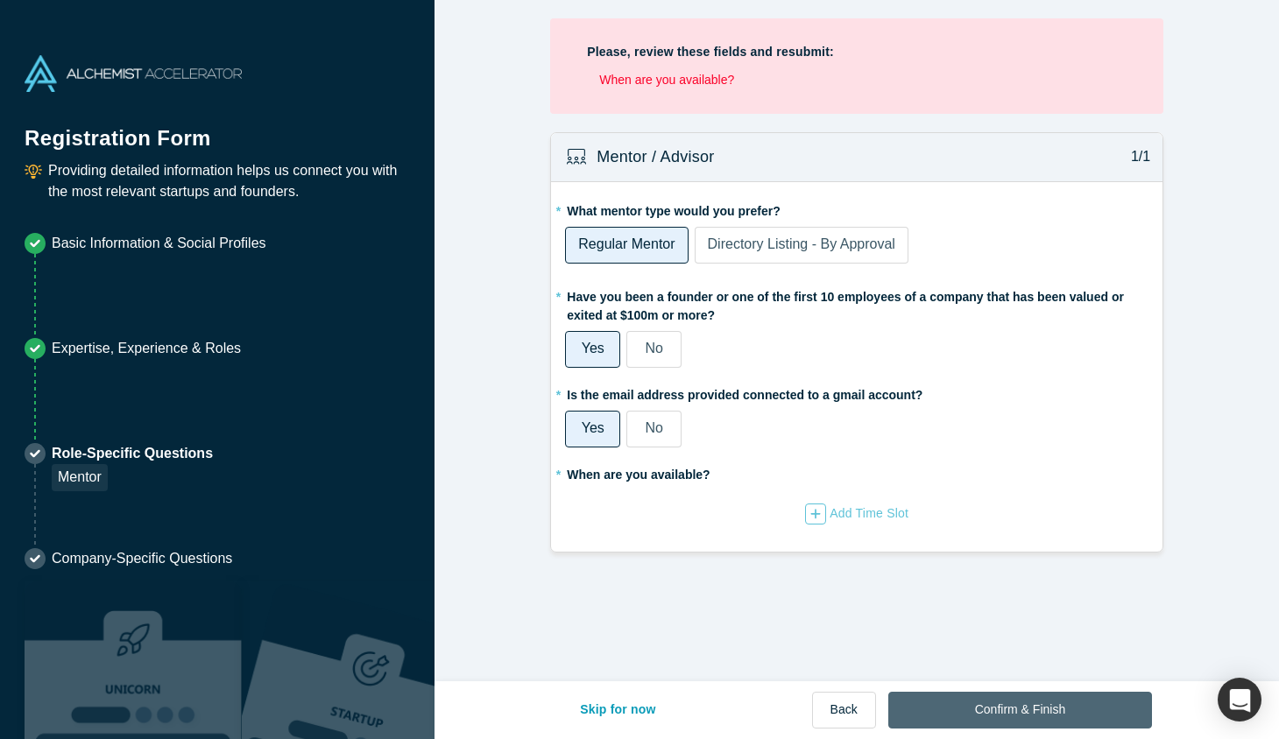
click at [1006, 543] on button "Confirm & Finish" at bounding box center [1020, 710] width 264 height 37
